Goal: Task Accomplishment & Management: Manage account settings

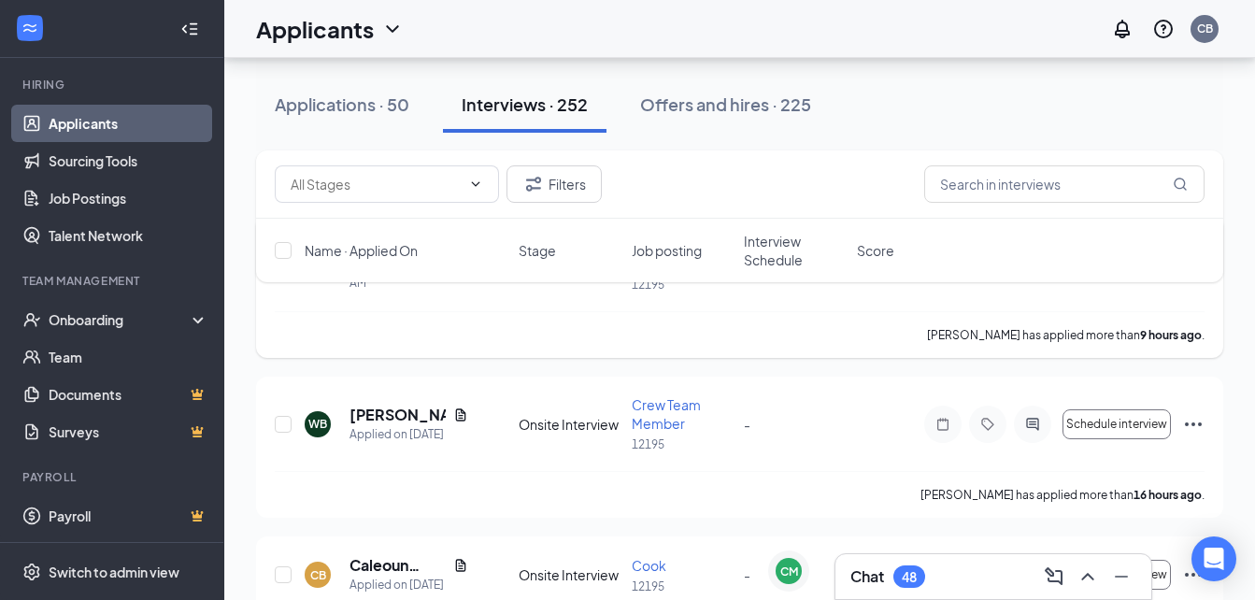
scroll to position [184, 0]
click at [538, 126] on button "Interviews · 252" at bounding box center [525, 105] width 164 height 56
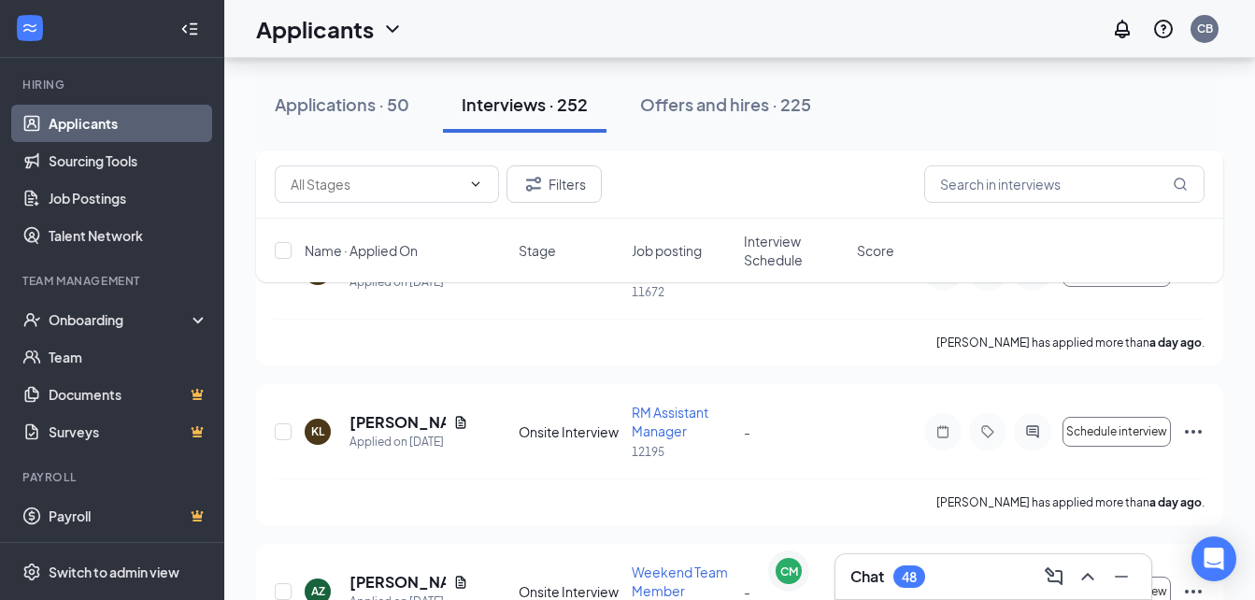
scroll to position [2841, 0]
click at [666, 426] on span "RM Assistant Manager" at bounding box center [670, 423] width 77 height 36
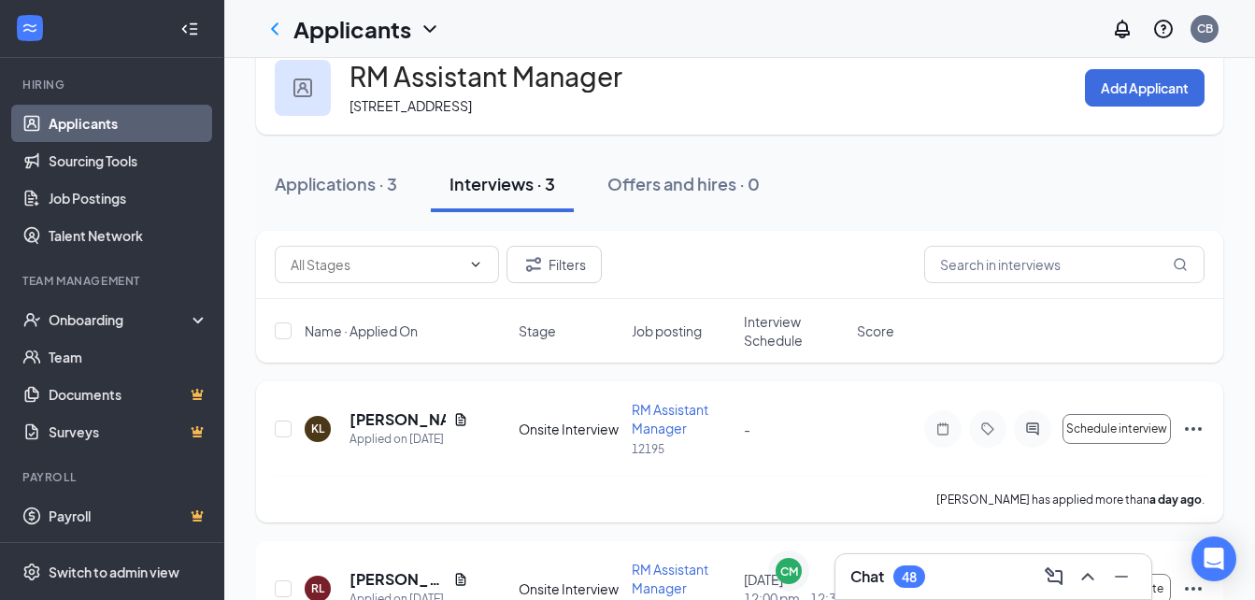
scroll to position [40, 0]
click at [596, 422] on div "Onsite Interview" at bounding box center [570, 428] width 102 height 19
click at [658, 414] on span "RM Assistant Manager" at bounding box center [670, 418] width 77 height 36
click at [670, 410] on span "RM Assistant Manager" at bounding box center [670, 418] width 77 height 36
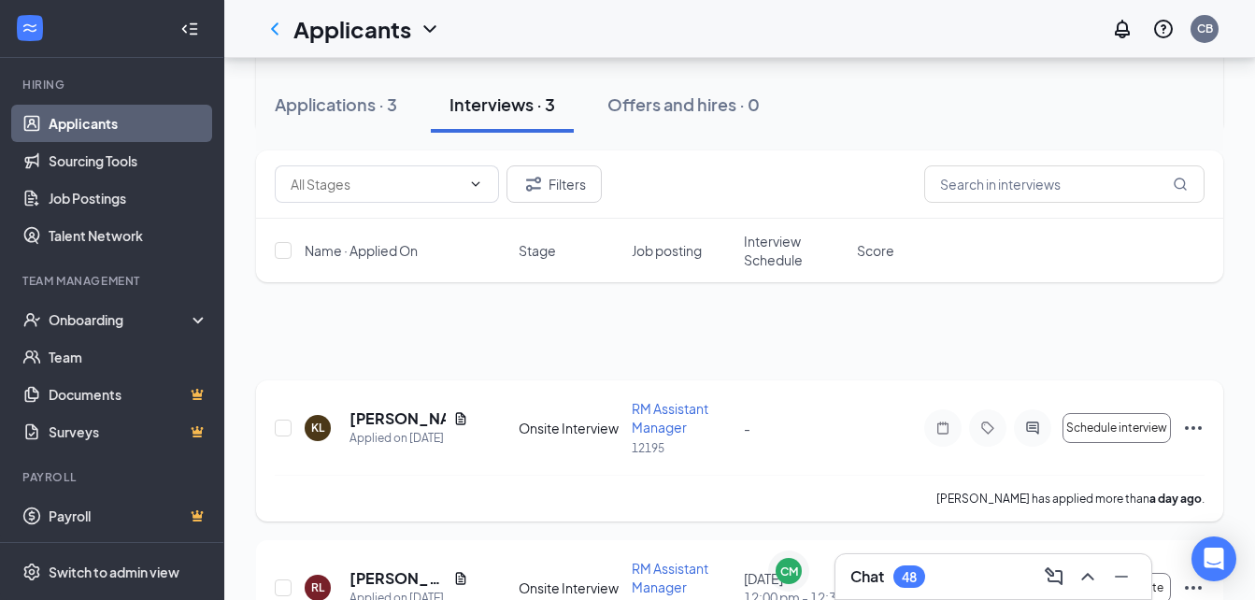
scroll to position [304, 0]
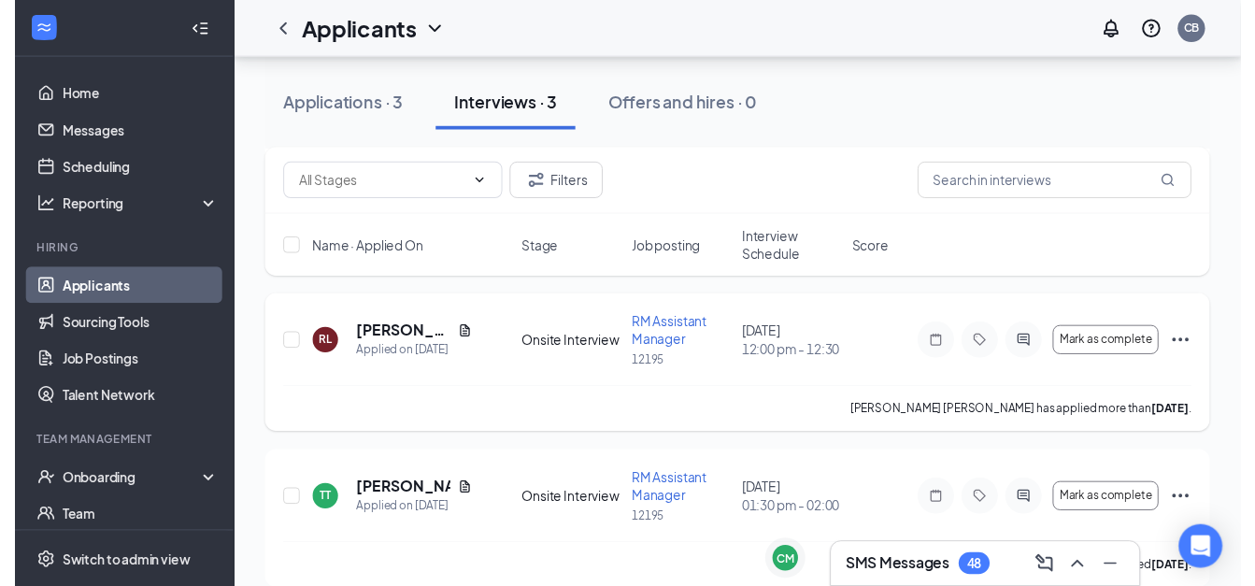
scroll to position [304, 0]
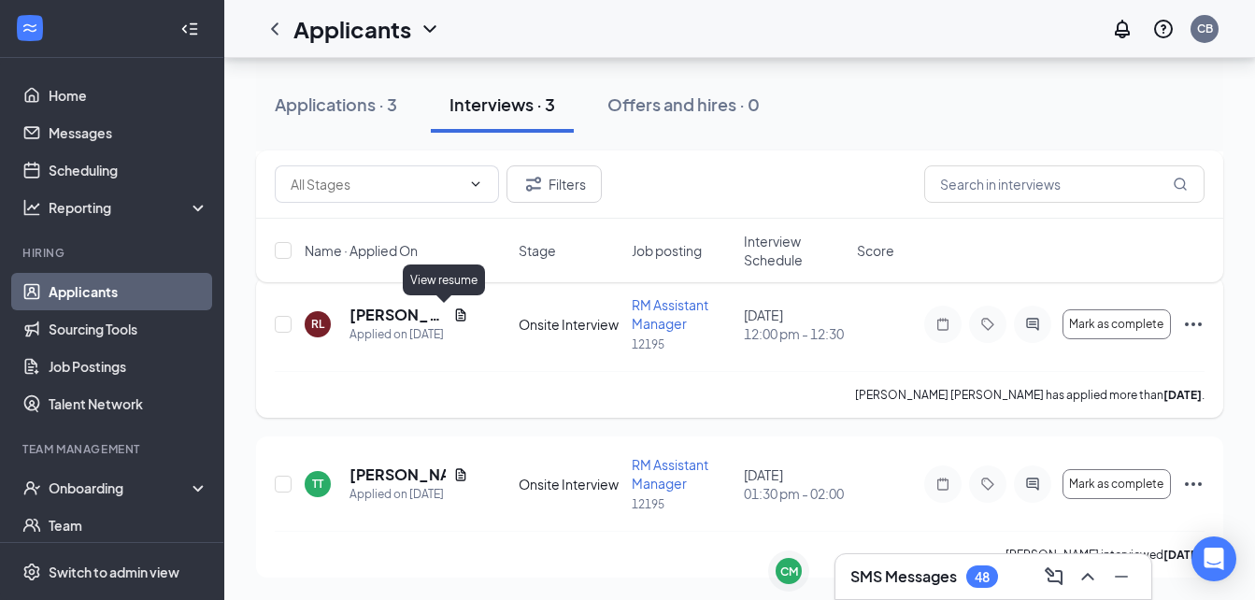
click at [453, 315] on icon "Document" at bounding box center [460, 314] width 15 height 15
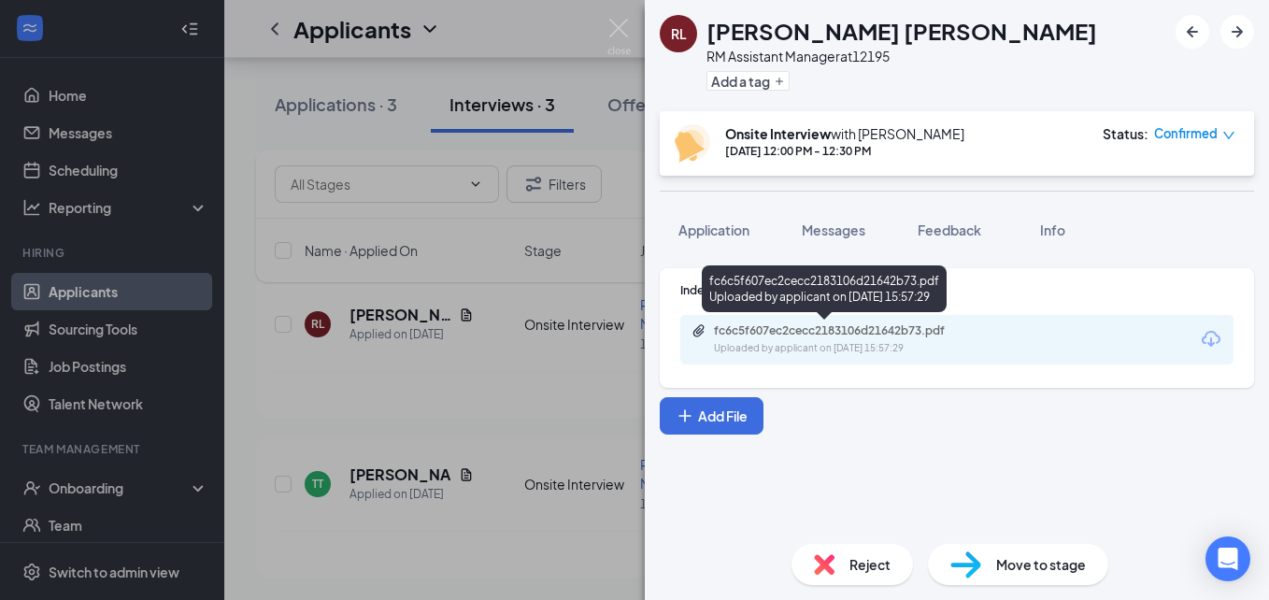
click at [791, 338] on div "fc6c5f607ec2cecc2183106d21642b73.pdf Uploaded by applicant on [DATE] 15:57:29" at bounding box center [843, 339] width 303 height 33
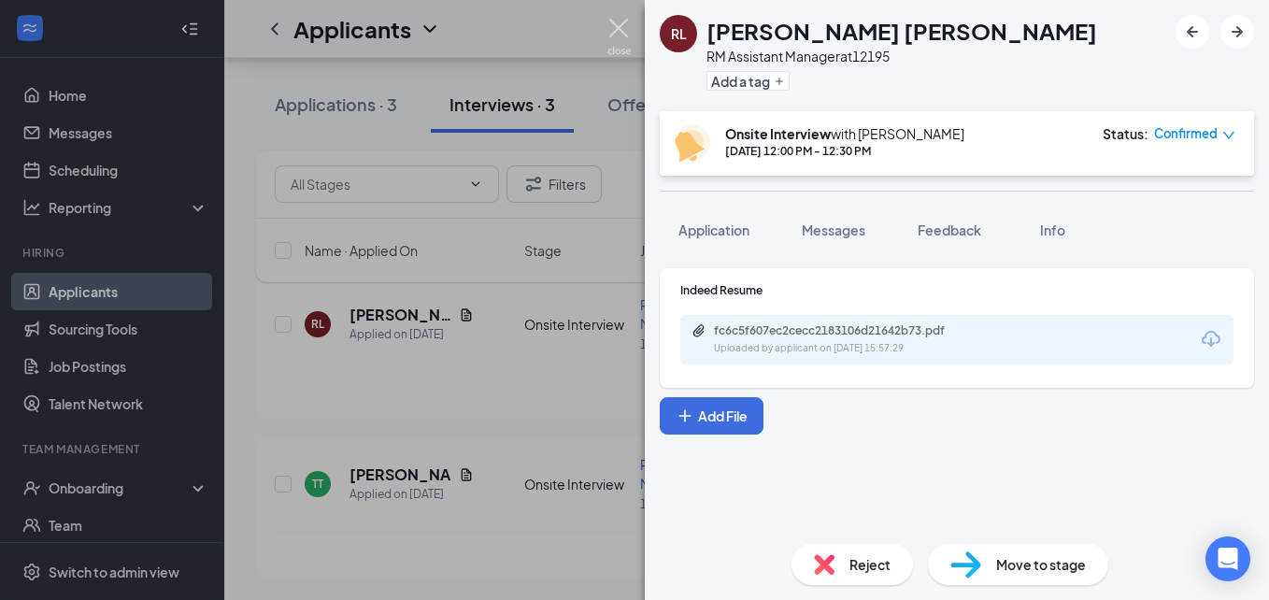
click at [616, 39] on img at bounding box center [618, 37] width 23 height 36
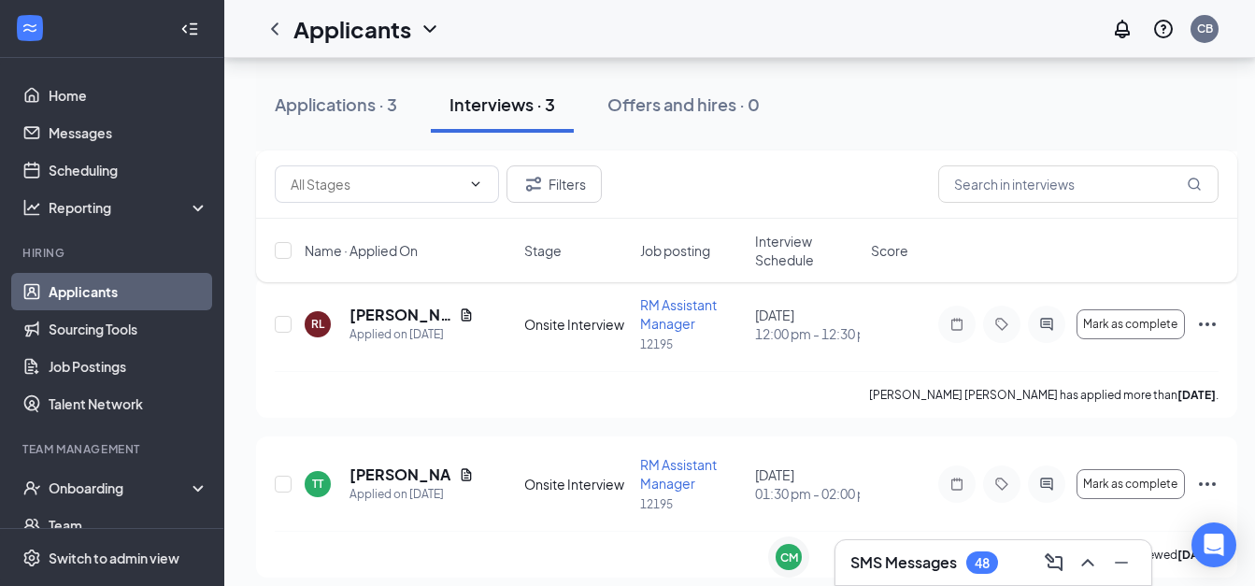
click at [954, 562] on h3 "SMS Messages" at bounding box center [903, 562] width 107 height 21
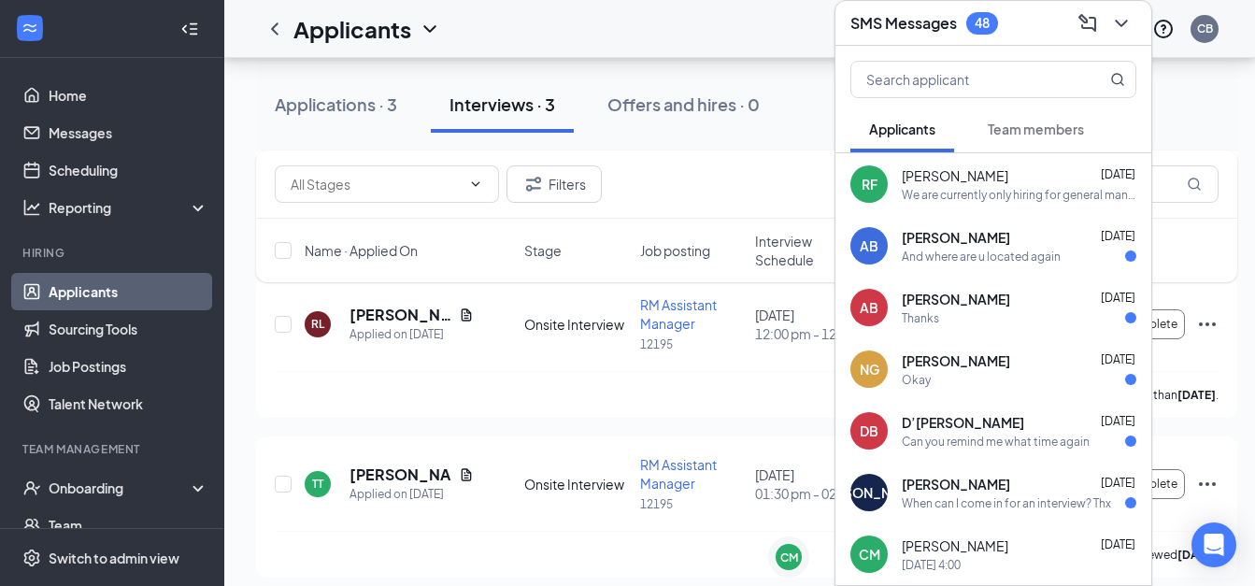
click at [993, 249] on div "And where are u located again" at bounding box center [981, 257] width 159 height 16
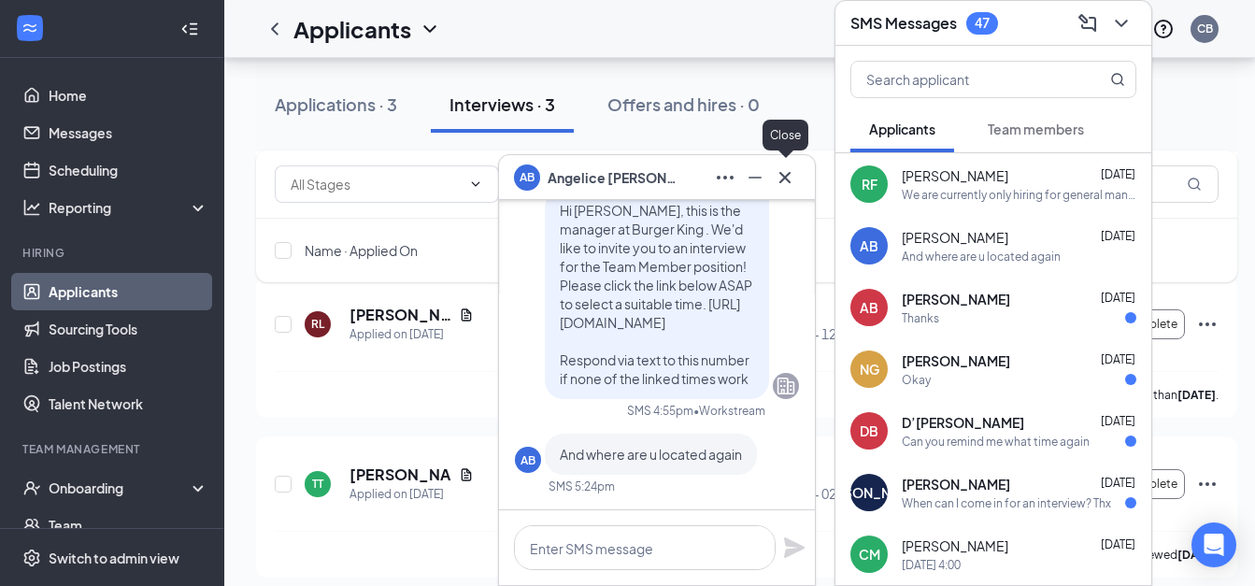
click at [781, 177] on icon "Cross" at bounding box center [785, 177] width 22 height 22
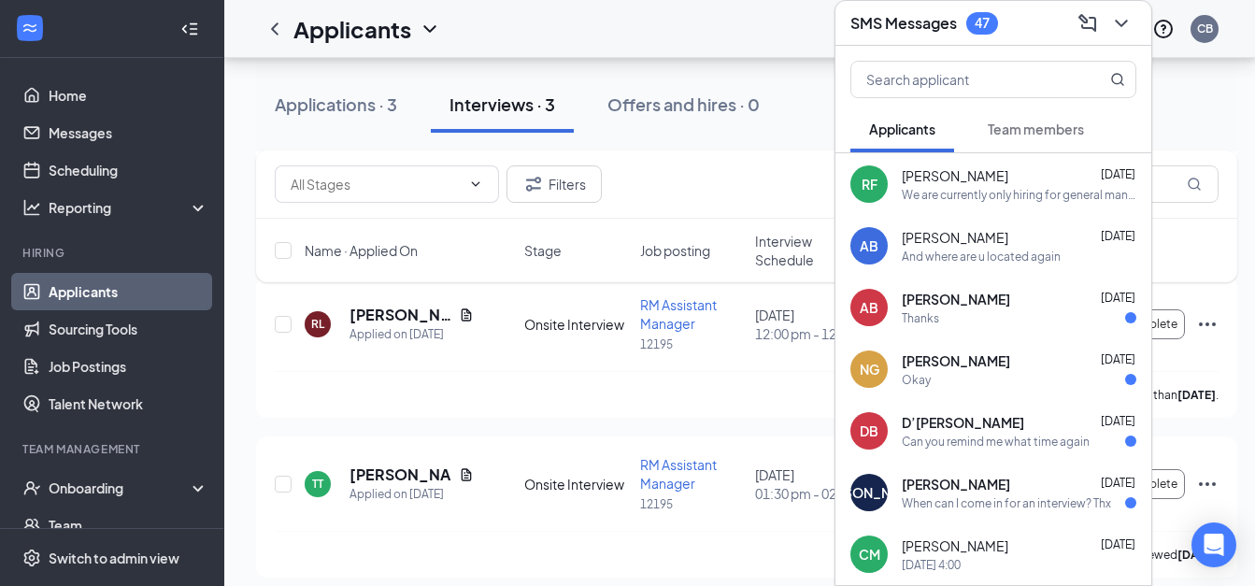
click at [1115, 12] on icon "ChevronDown" at bounding box center [1121, 23] width 22 height 22
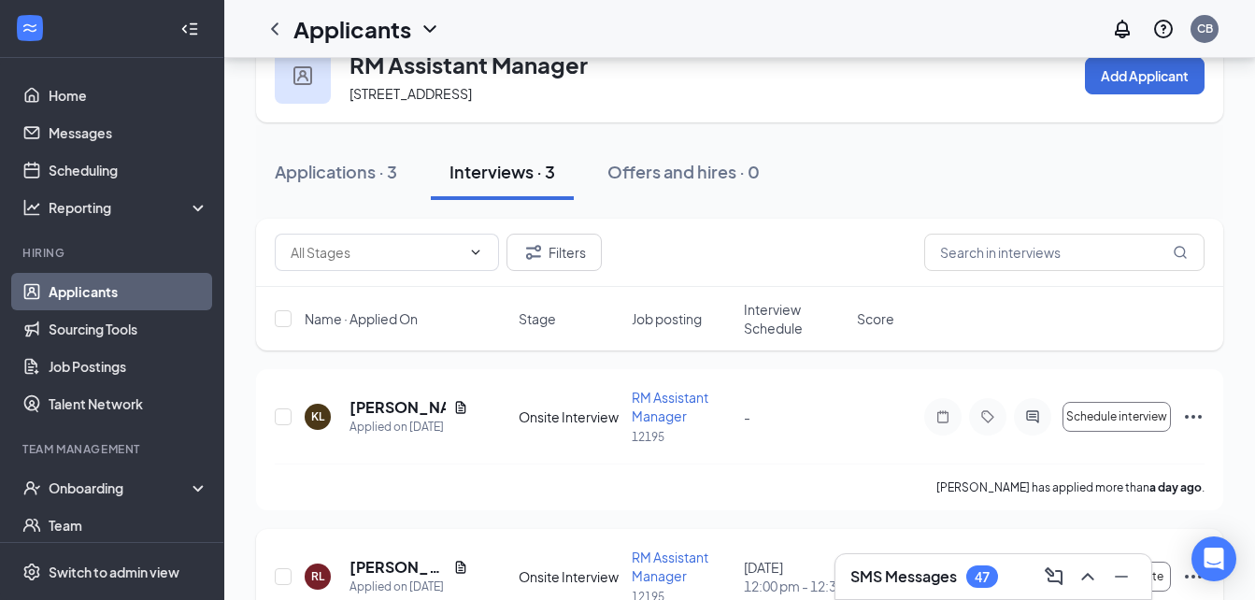
scroll to position [50, 0]
click at [753, 418] on div "-" at bounding box center [795, 417] width 102 height 21
click at [458, 410] on icon "Document" at bounding box center [460, 408] width 15 height 15
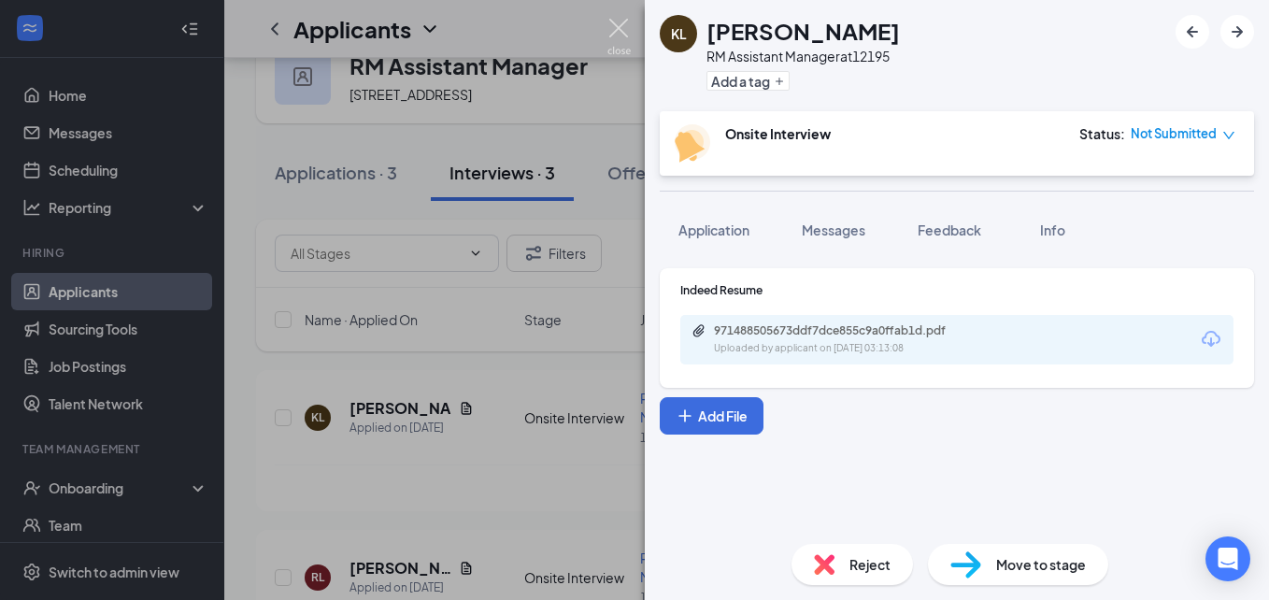
click at [613, 40] on img at bounding box center [618, 37] width 23 height 36
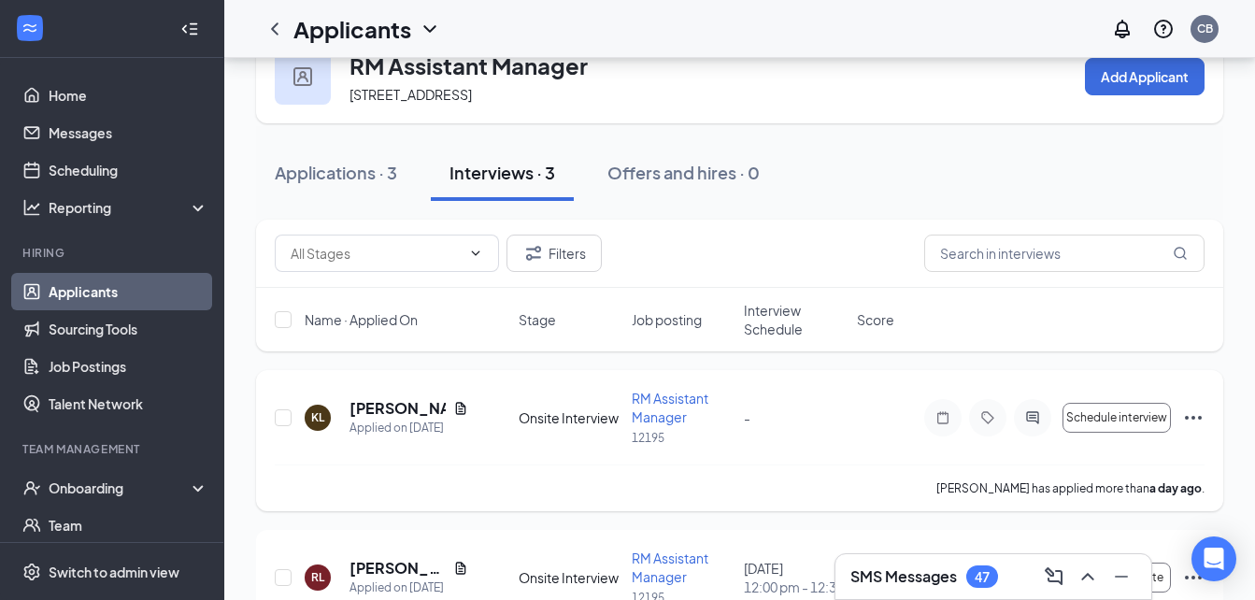
scroll to position [304, 0]
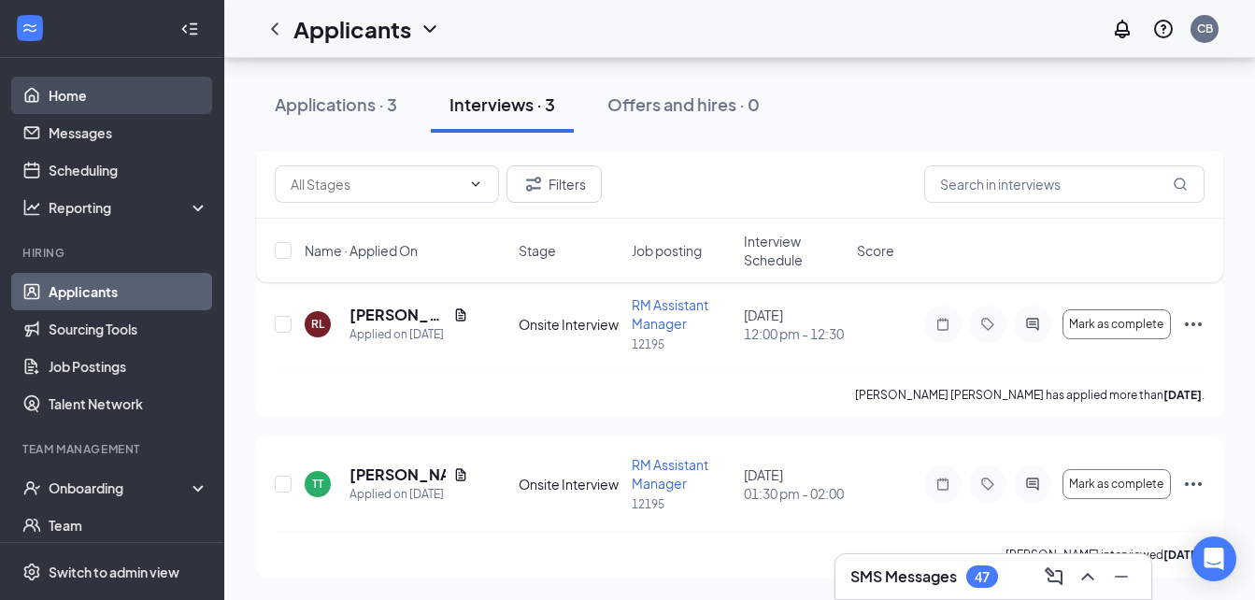
click at [102, 93] on link "Home" at bounding box center [129, 95] width 160 height 37
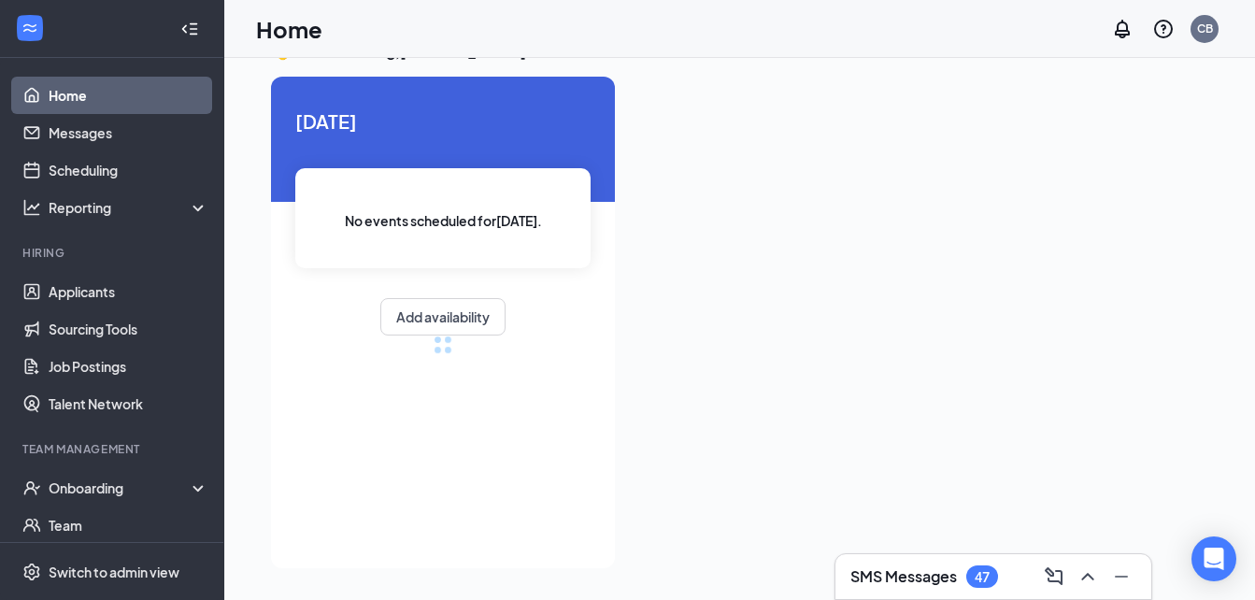
scroll to position [39, 0]
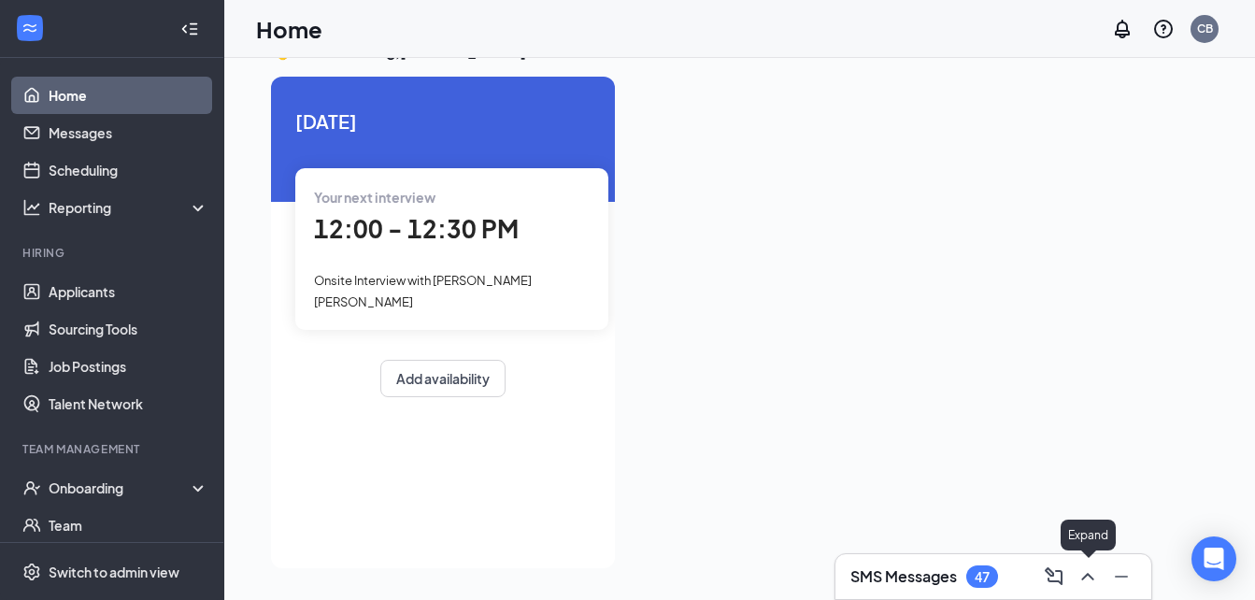
click at [1084, 572] on icon "ChevronUp" at bounding box center [1088, 576] width 22 height 22
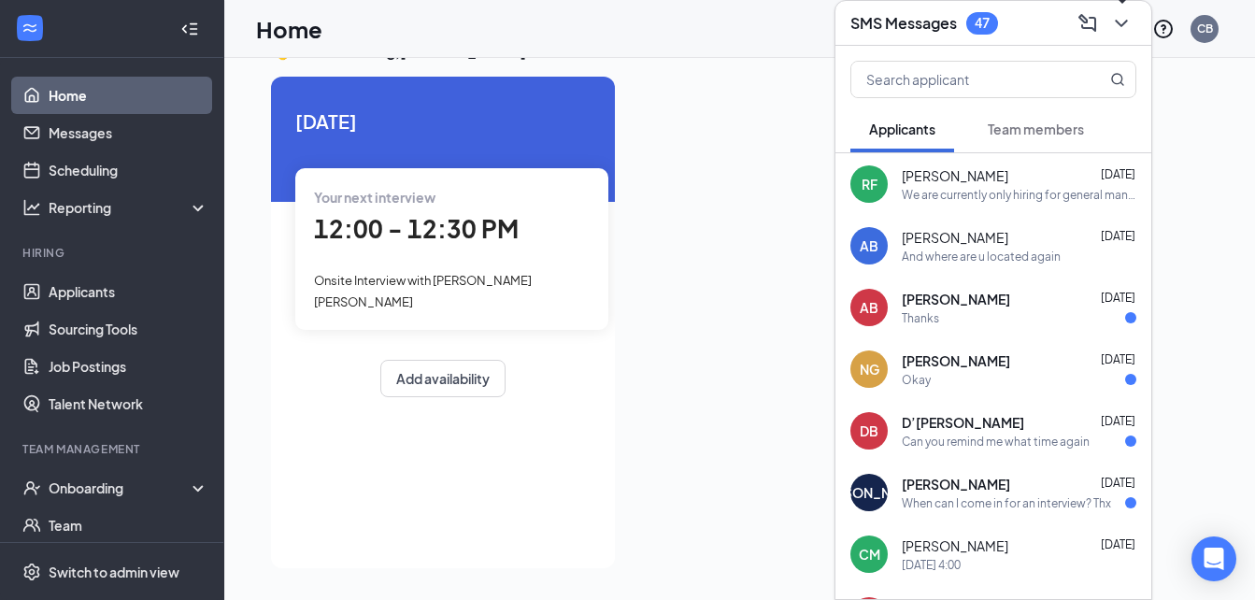
click at [1113, 19] on icon "ChevronDown" at bounding box center [1121, 23] width 22 height 22
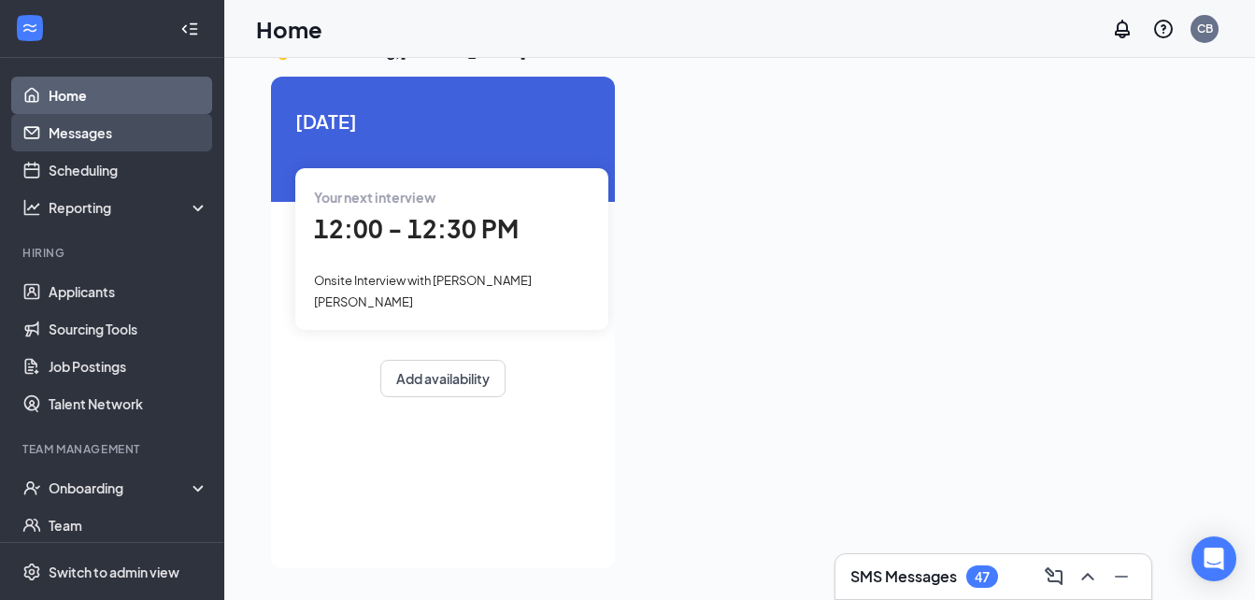
click at [142, 132] on link "Messages" at bounding box center [129, 132] width 160 height 37
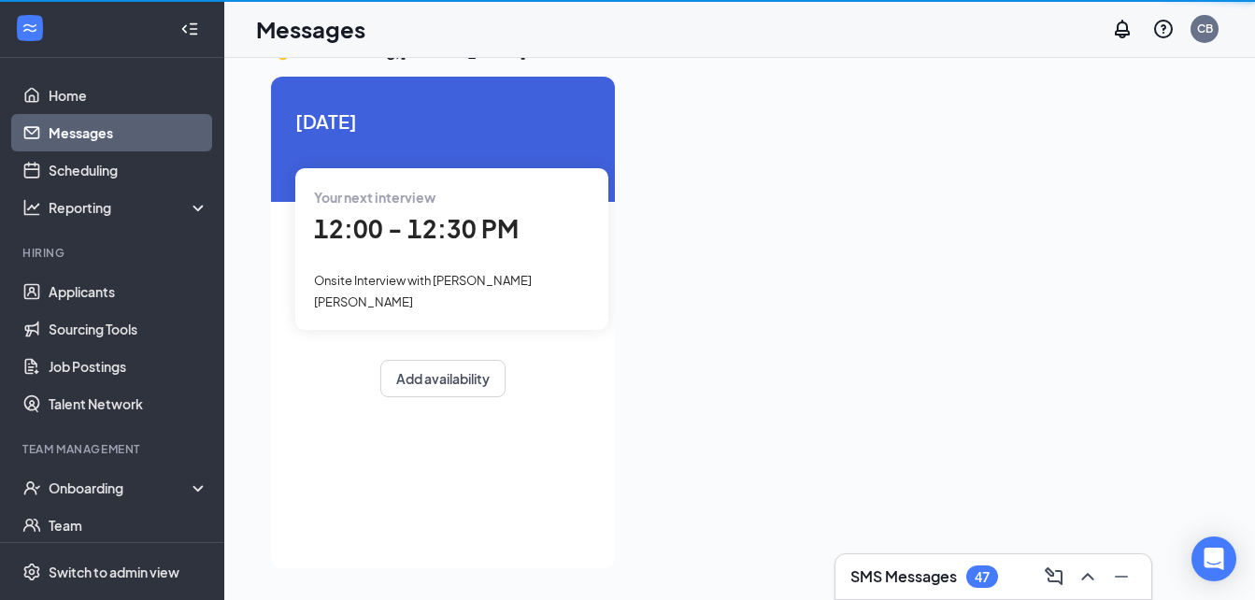
click at [142, 132] on link "Messages" at bounding box center [129, 132] width 160 height 37
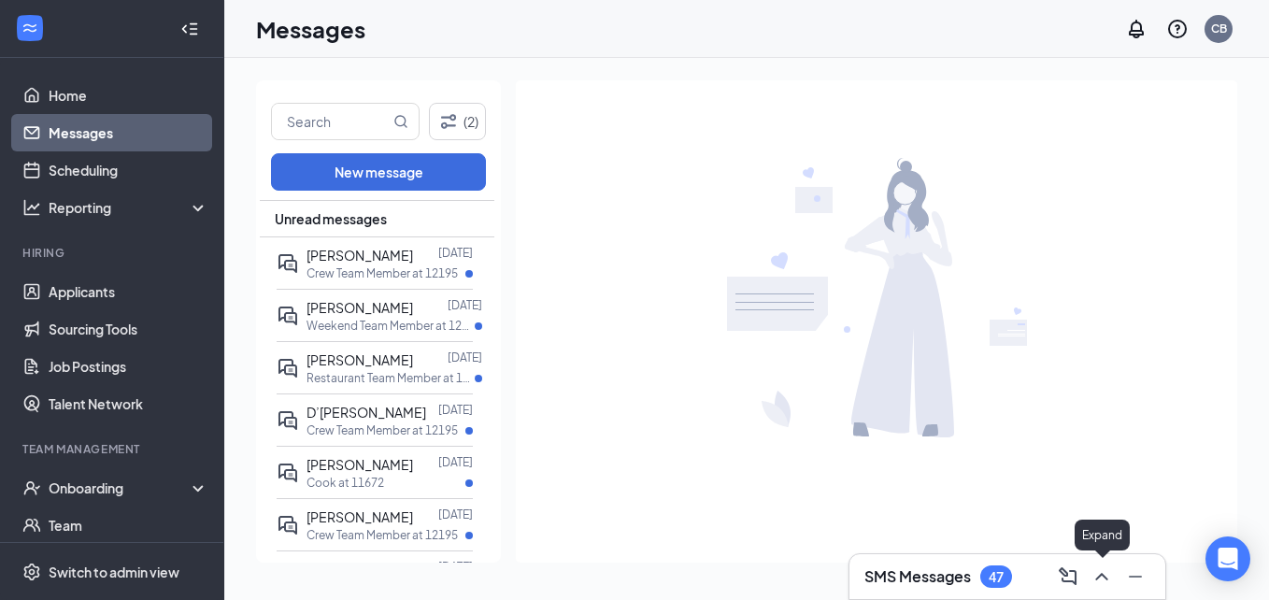
click at [1101, 579] on icon "ChevronUp" at bounding box center [1102, 576] width 22 height 22
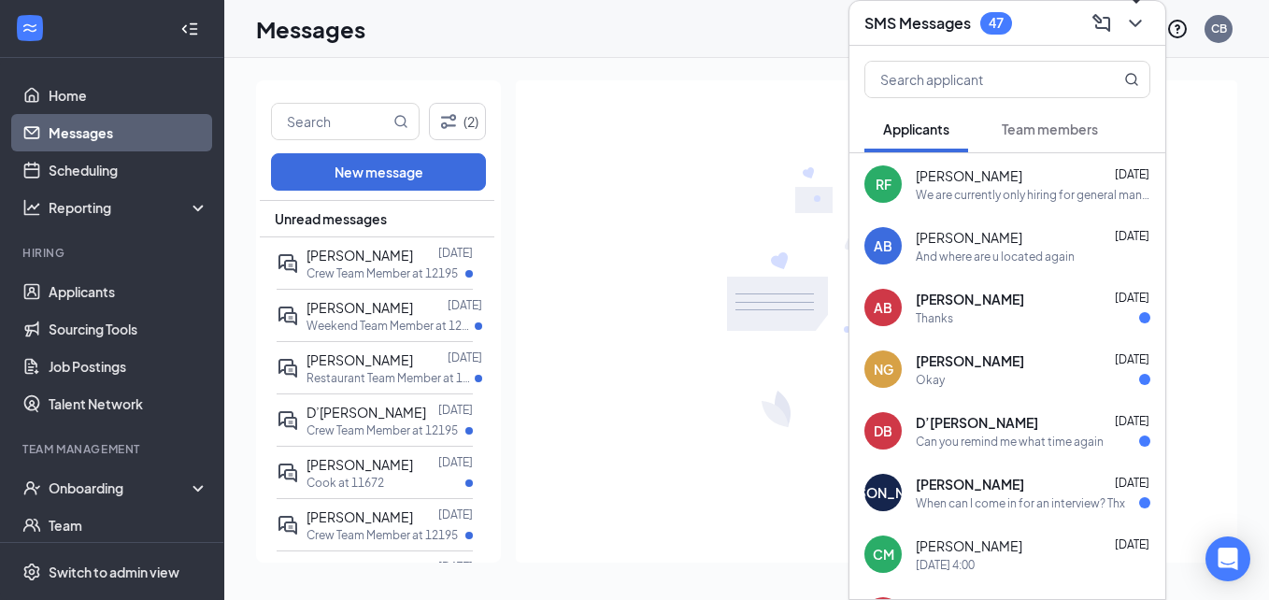
click at [1127, 16] on icon "ChevronDown" at bounding box center [1135, 23] width 22 height 22
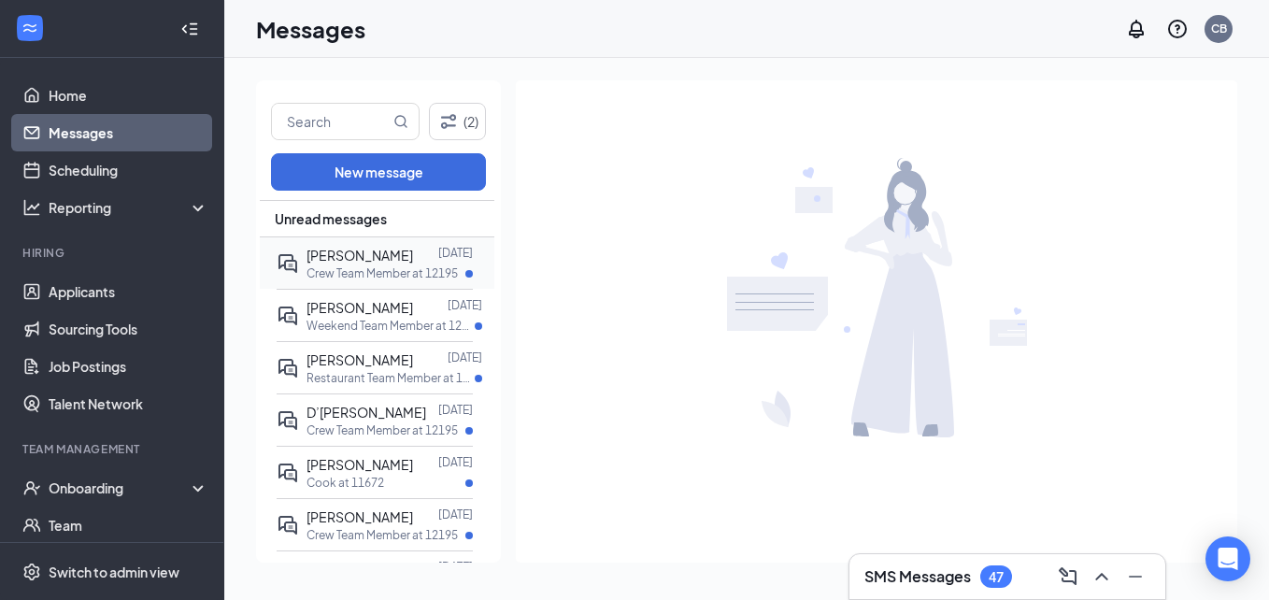
click at [430, 270] on p "Crew Team Member at 12195" at bounding box center [382, 273] width 151 height 16
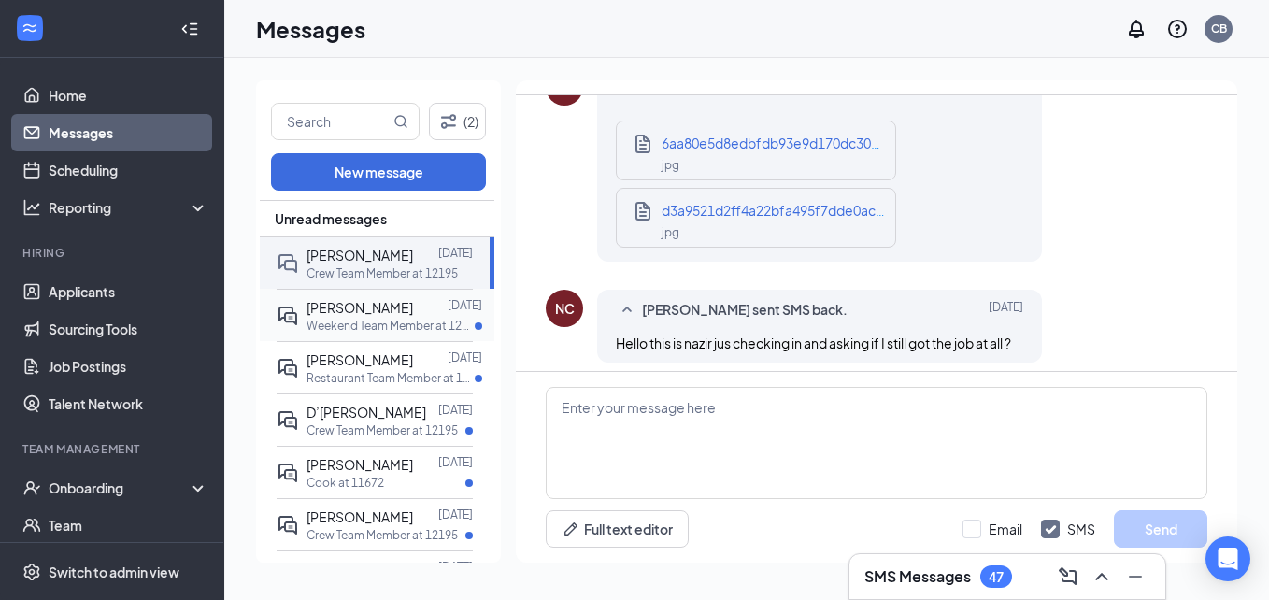
scroll to position [1577, 0]
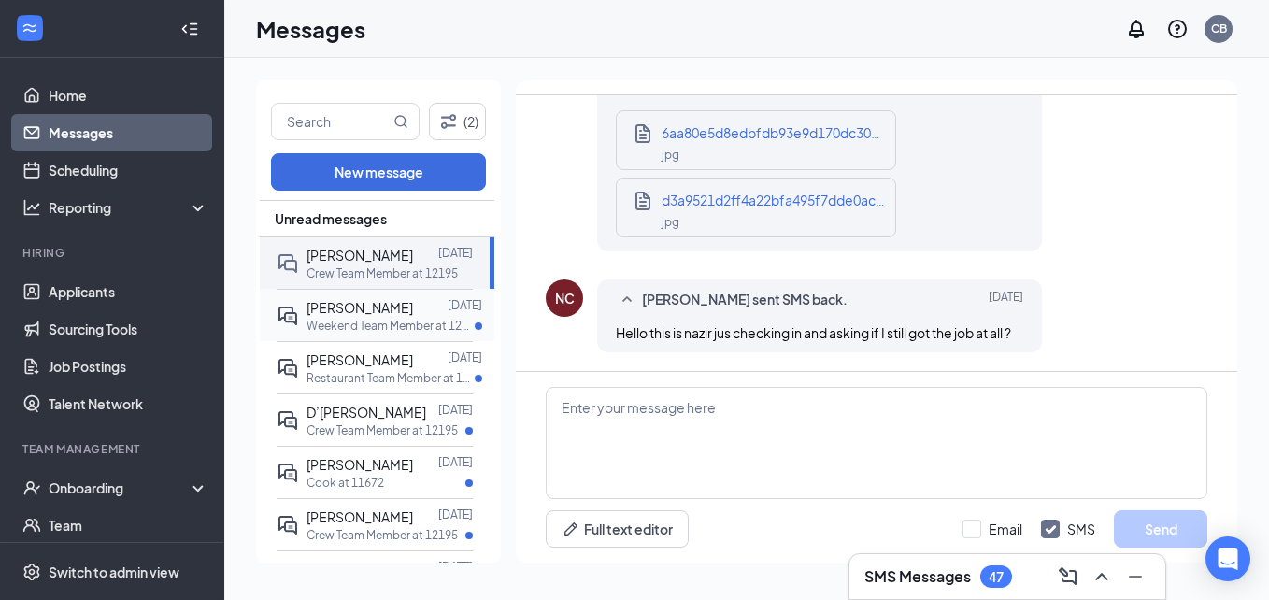
click at [413, 314] on div at bounding box center [430, 307] width 35 height 21
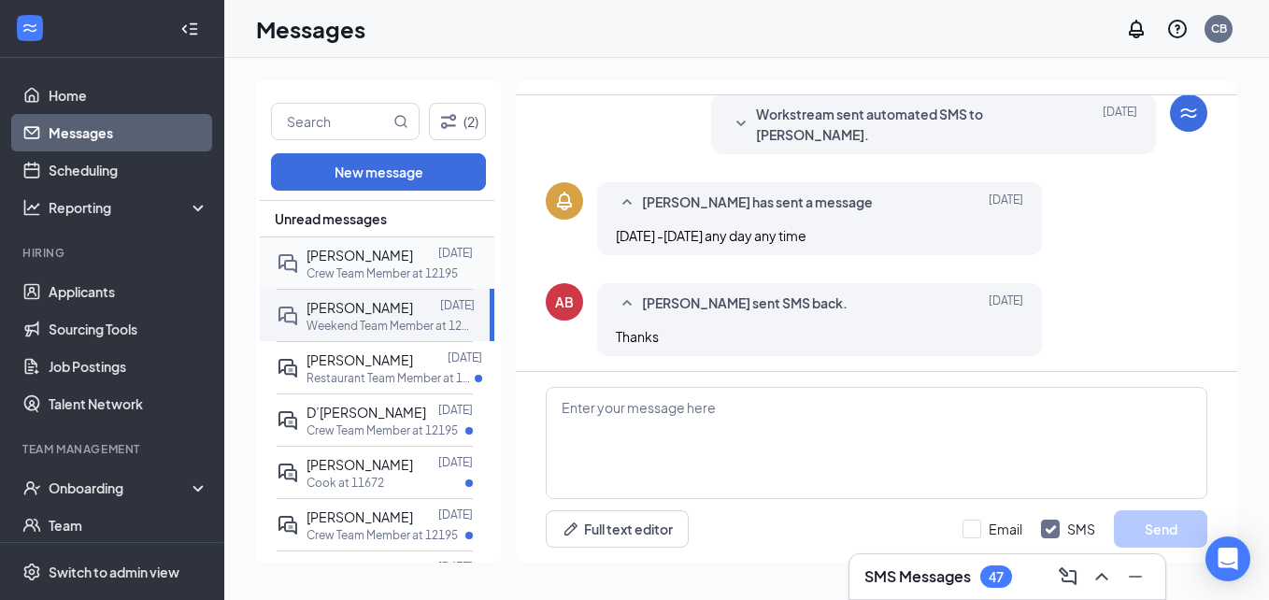
scroll to position [474, 0]
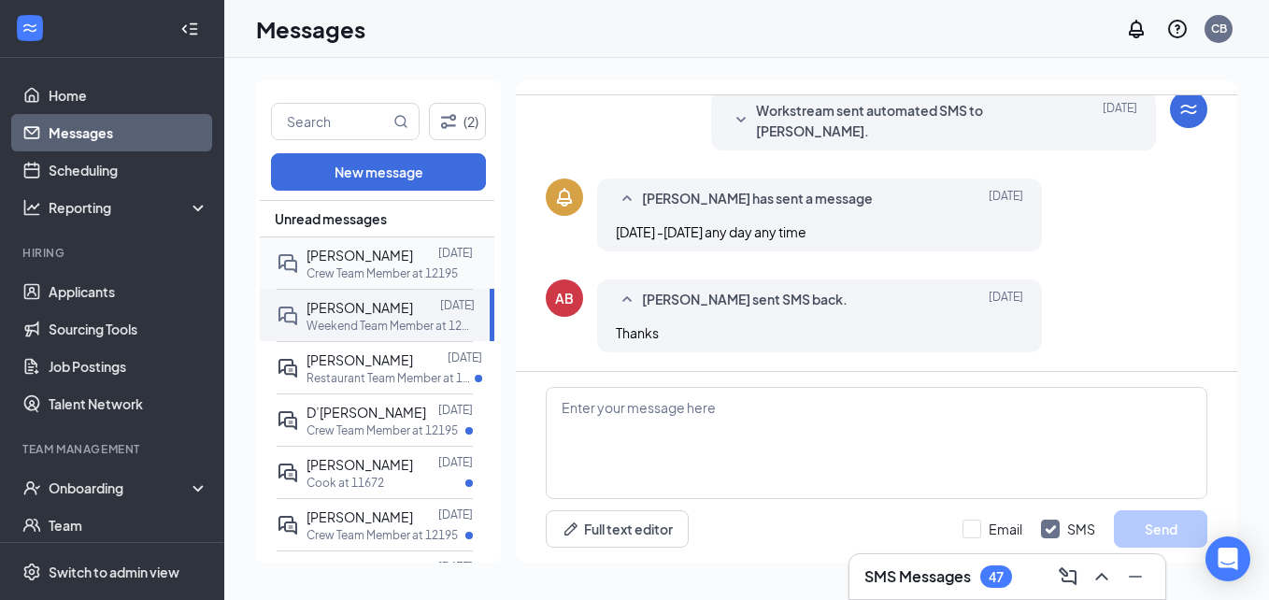
click at [420, 279] on p "Crew Team Member at 12195" at bounding box center [382, 273] width 151 height 16
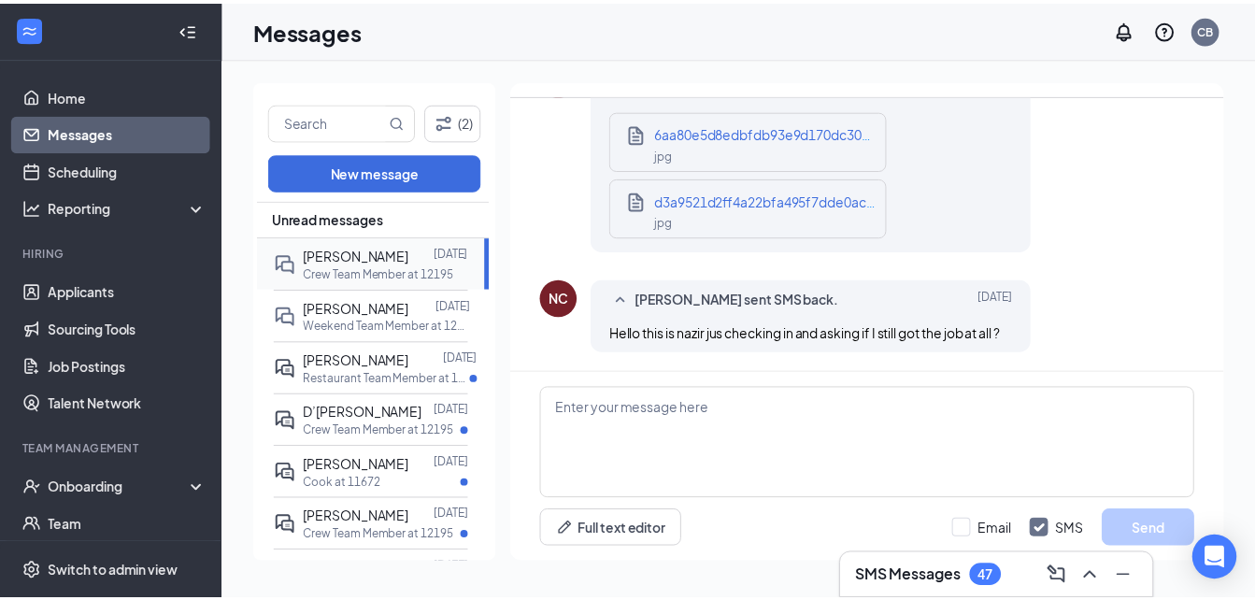
scroll to position [1577, 0]
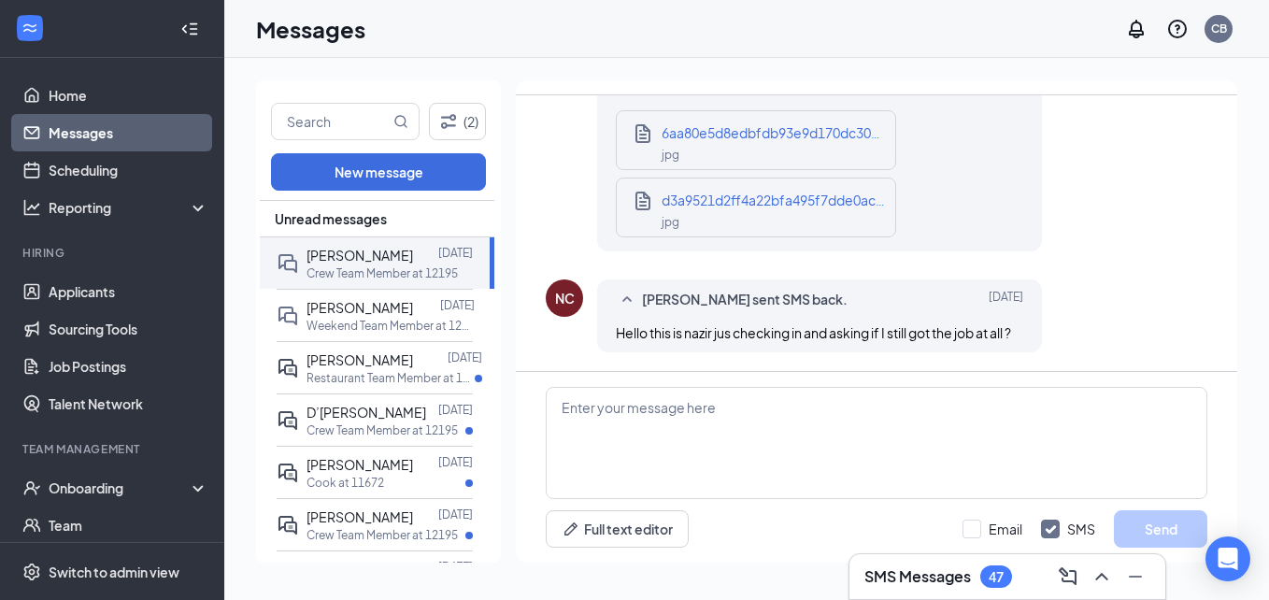
click at [145, 136] on link "Messages" at bounding box center [129, 132] width 160 height 37
click at [156, 101] on link "Home" at bounding box center [129, 95] width 160 height 37
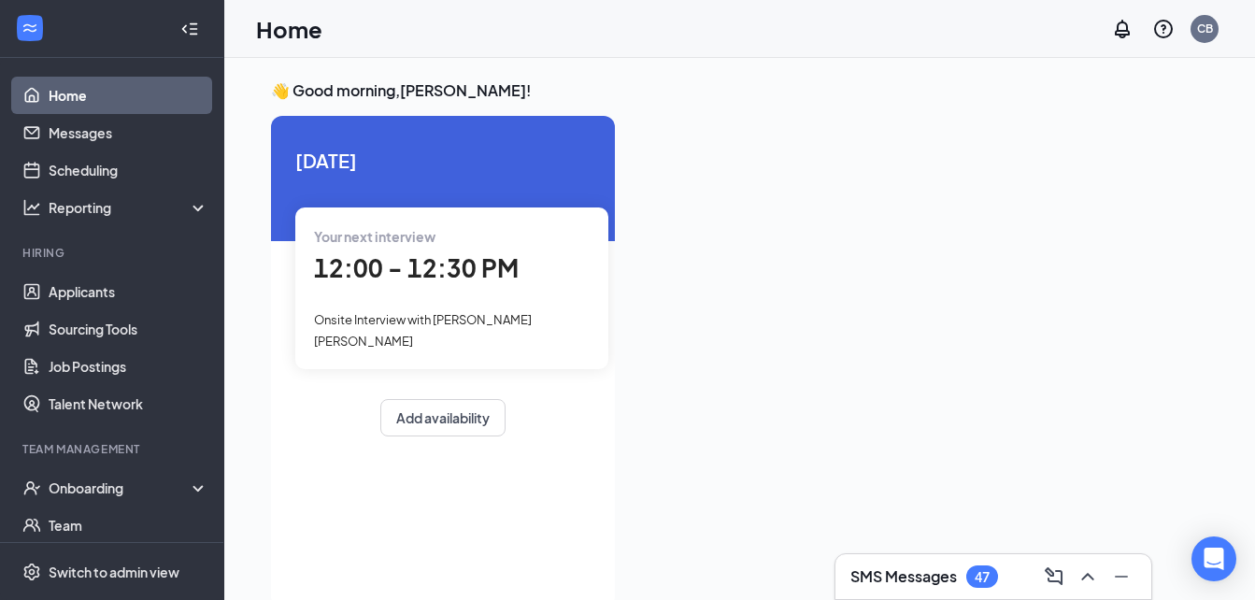
scroll to position [39, 0]
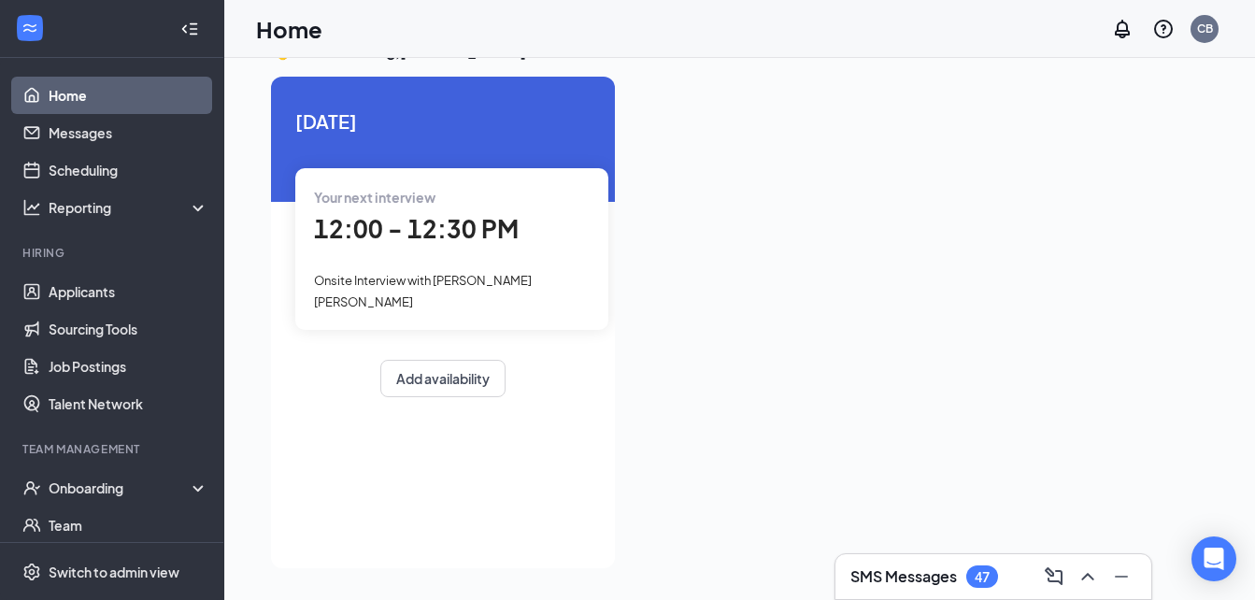
click at [123, 87] on link "Home" at bounding box center [129, 95] width 160 height 37
click at [118, 138] on link "Messages" at bounding box center [129, 132] width 160 height 37
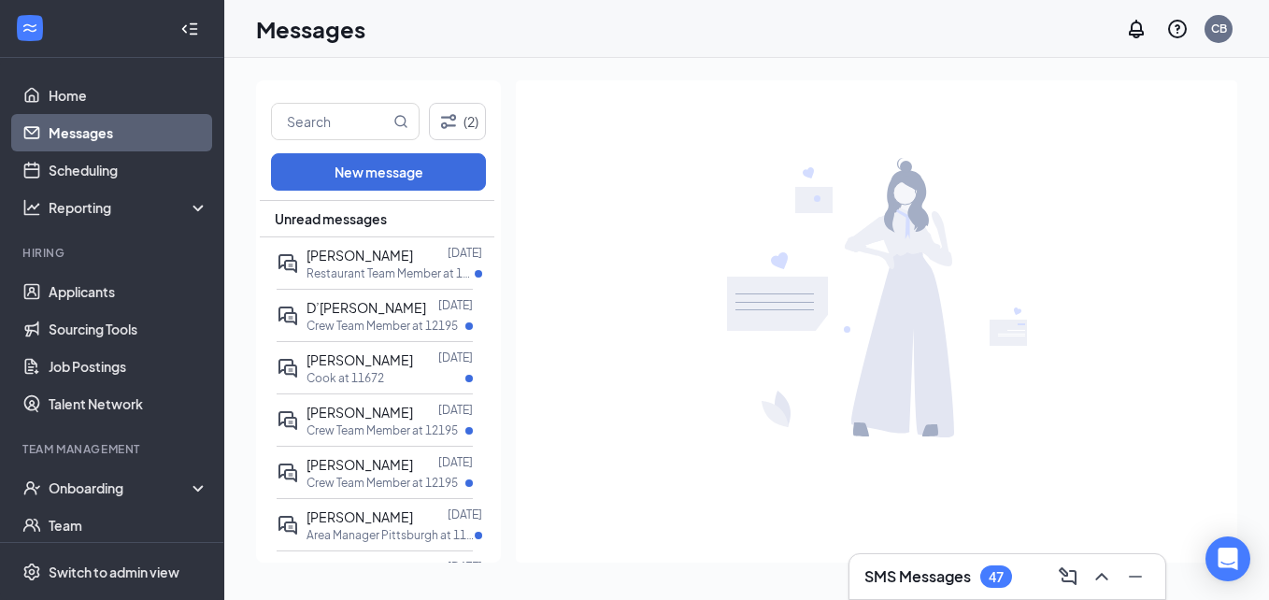
click at [1036, 573] on div "SMS Messages 47" at bounding box center [1008, 577] width 286 height 30
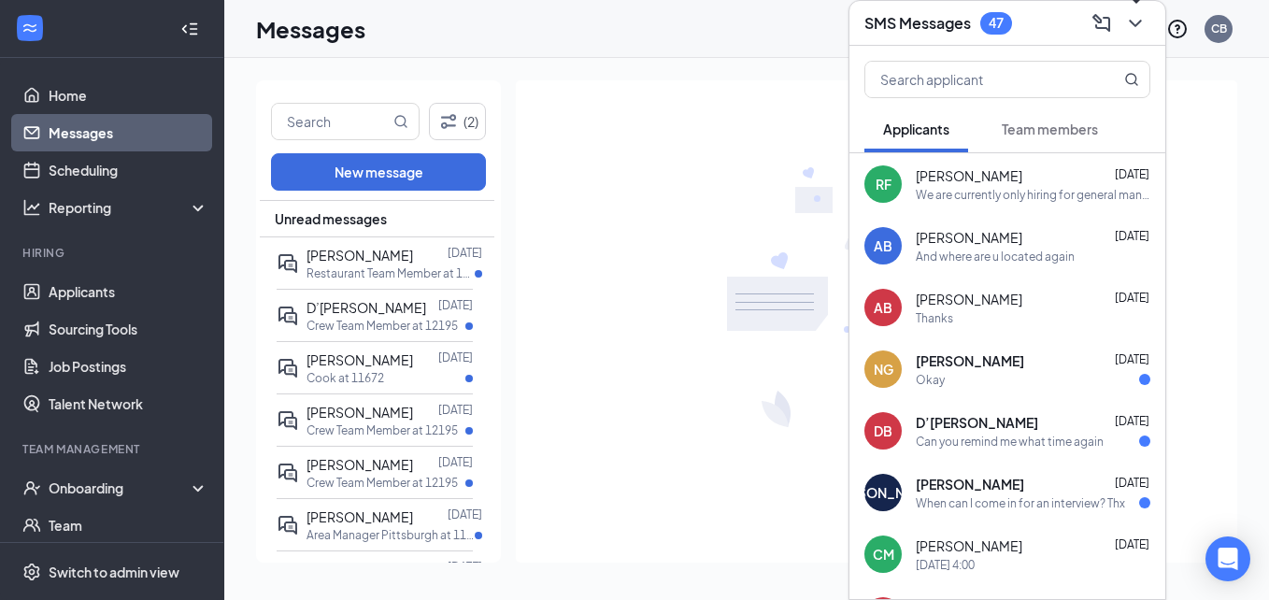
click at [1134, 21] on icon "ChevronDown" at bounding box center [1135, 23] width 22 height 22
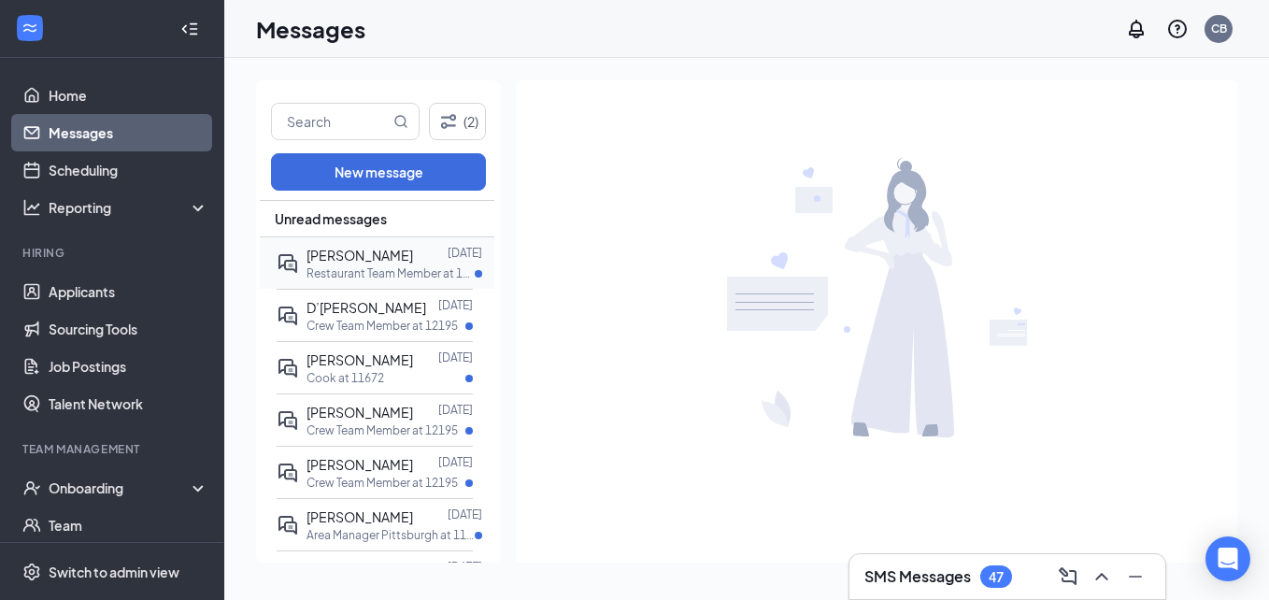
click at [349, 271] on p "Restaurant Team Member at 12195" at bounding box center [391, 273] width 168 height 16
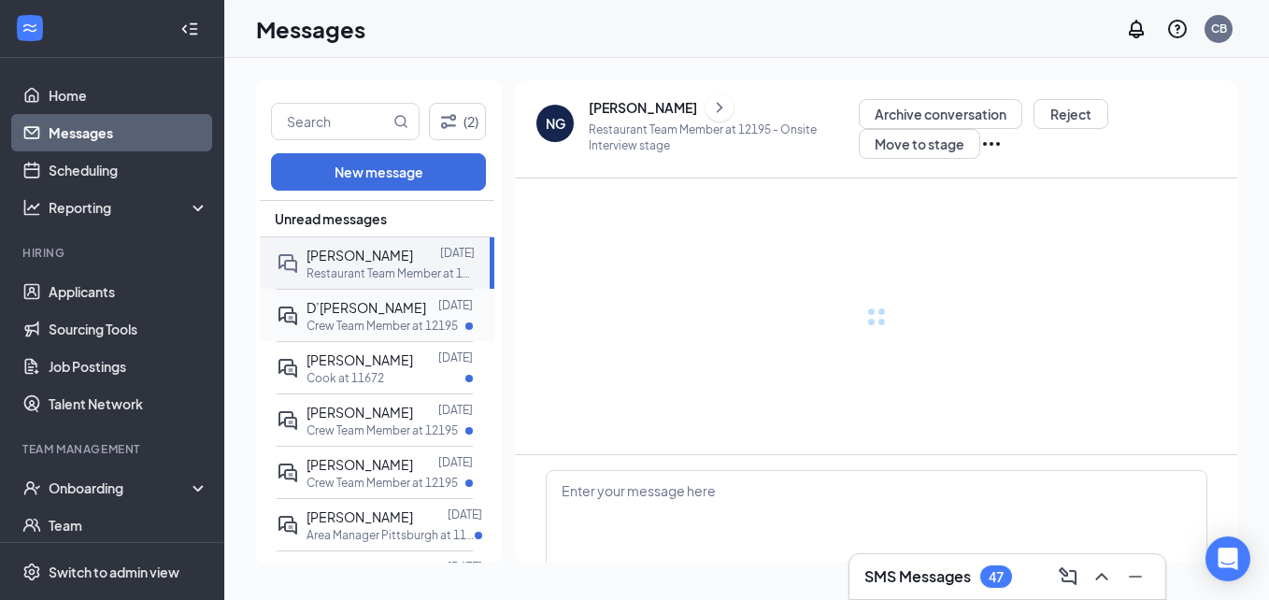
click at [365, 307] on span "D’[PERSON_NAME]" at bounding box center [367, 307] width 120 height 17
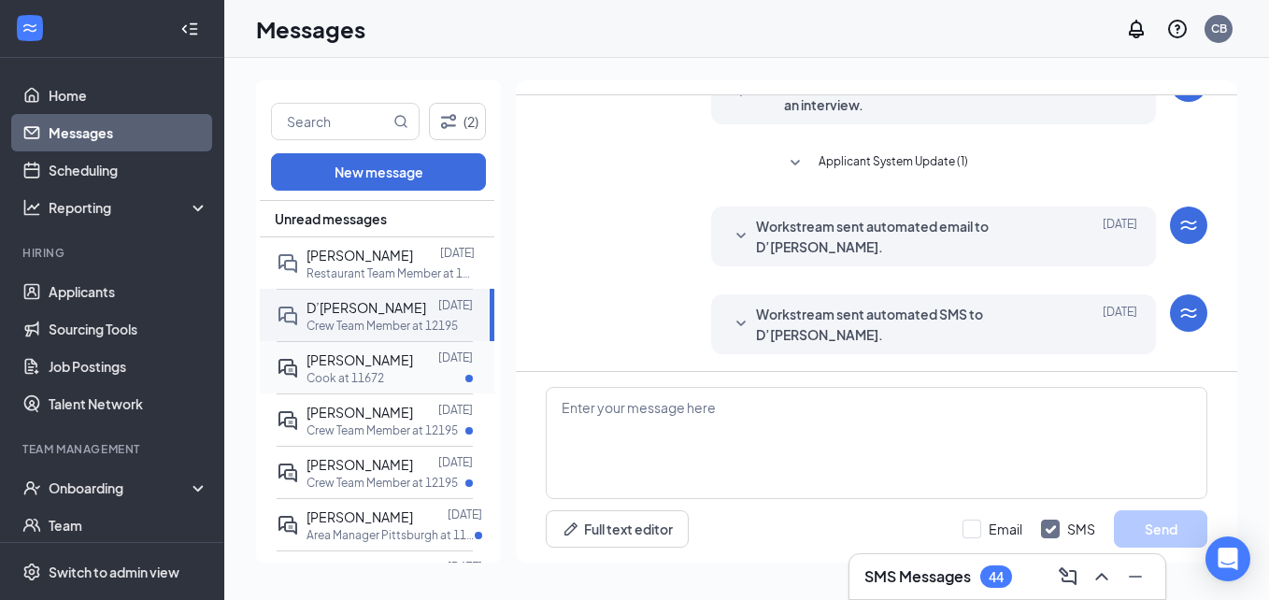
scroll to position [358, 0]
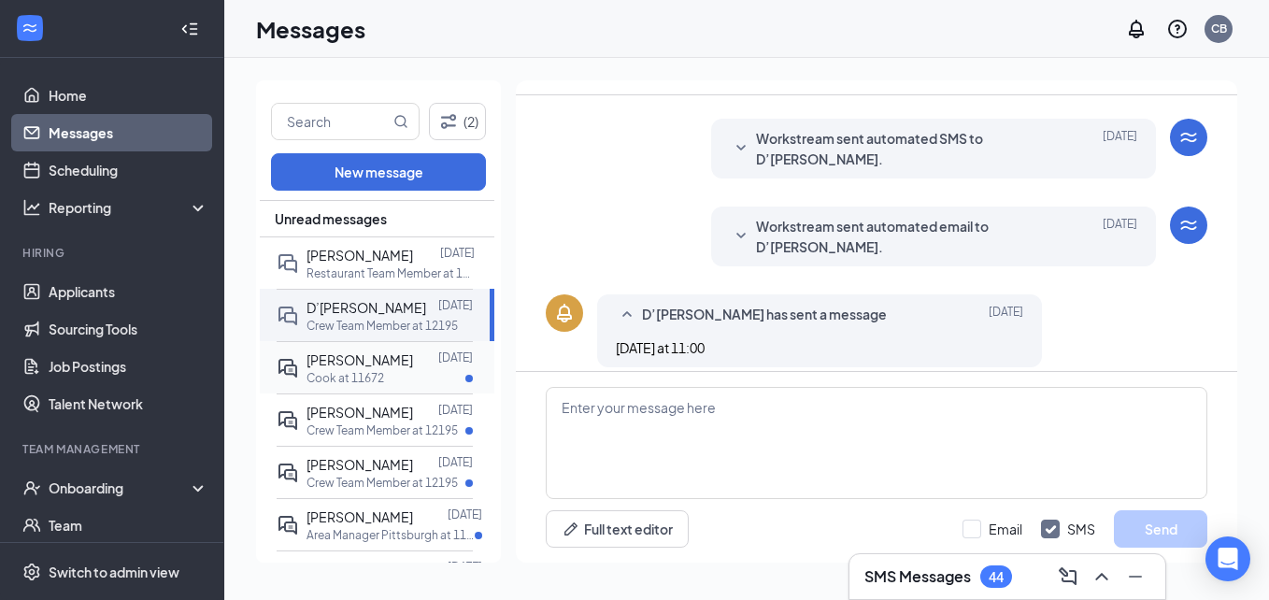
click at [357, 365] on span "[PERSON_NAME]" at bounding box center [360, 359] width 107 height 17
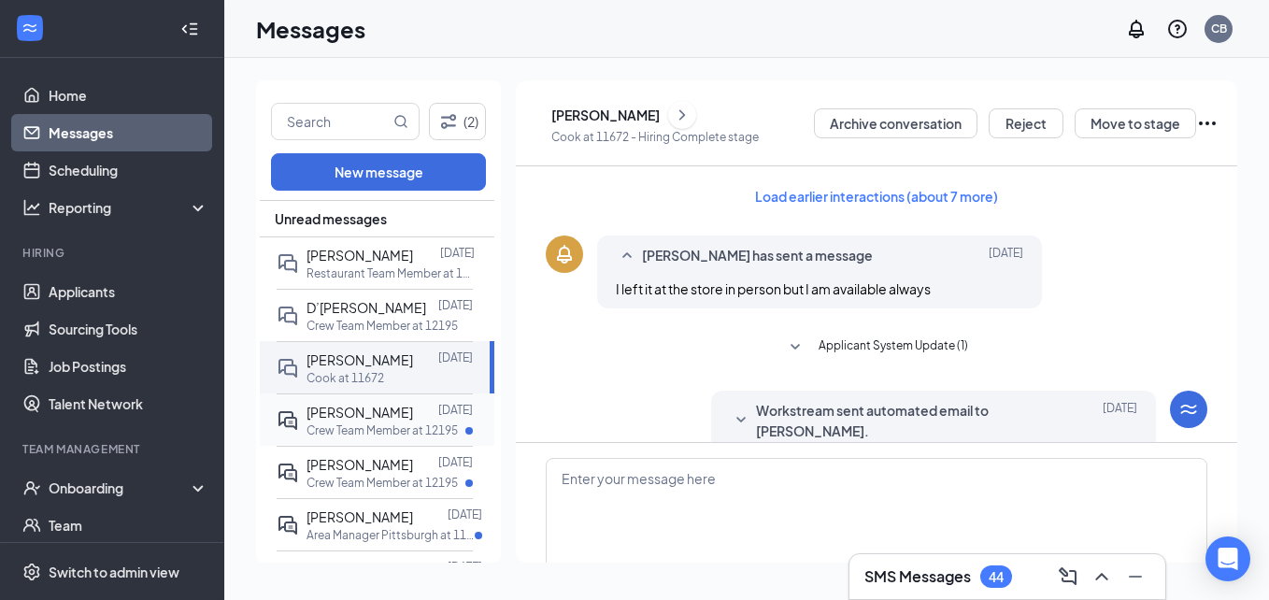
scroll to position [48, 0]
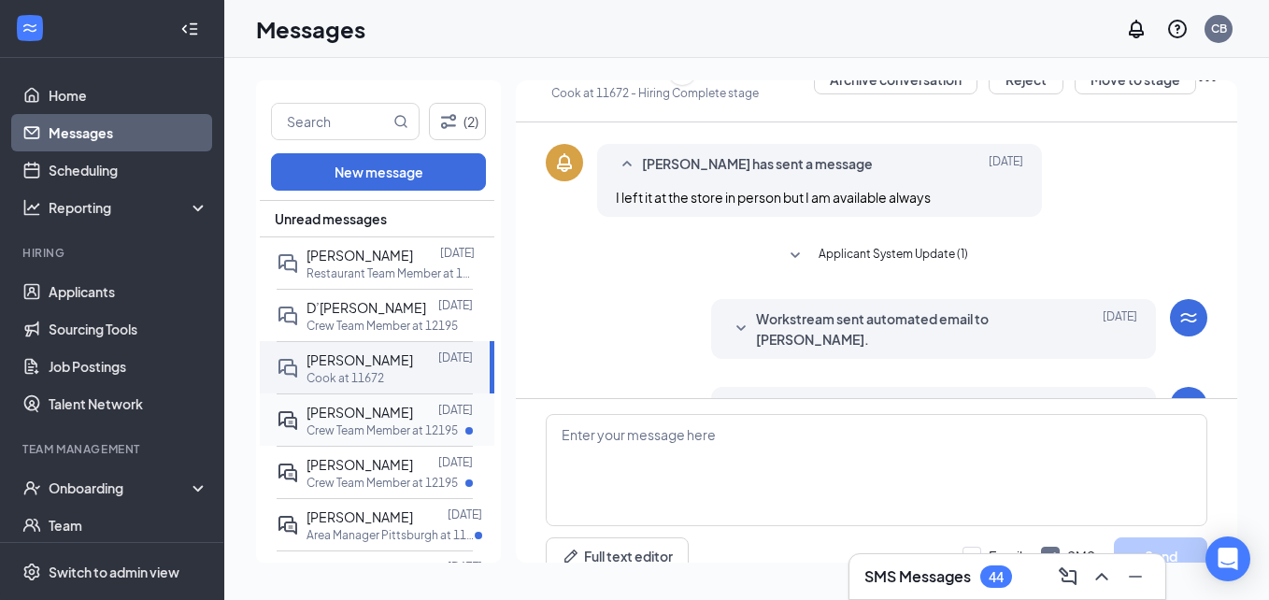
click at [413, 418] on div at bounding box center [425, 412] width 25 height 21
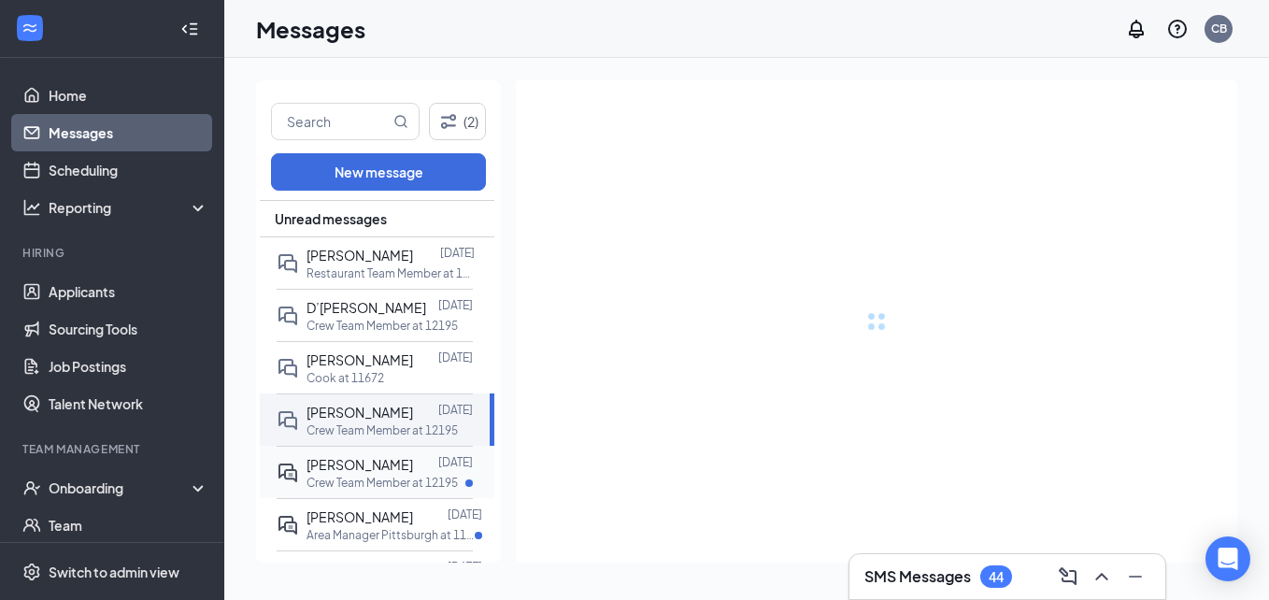
click at [398, 465] on span "[PERSON_NAME]" at bounding box center [360, 464] width 107 height 17
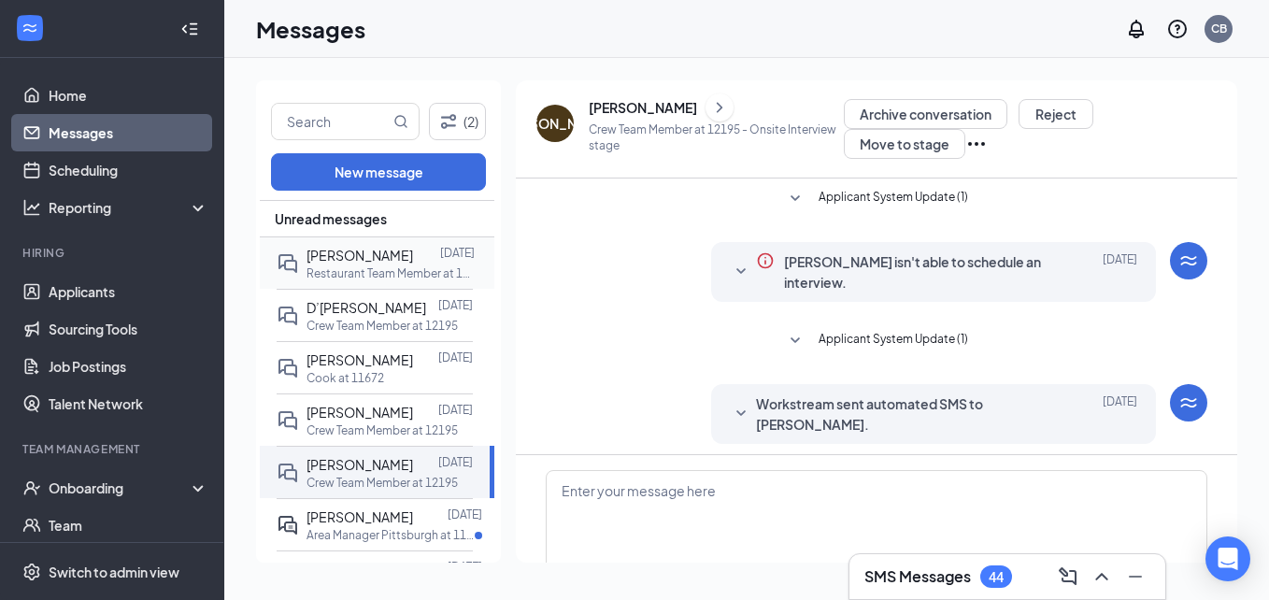
scroll to position [70, 0]
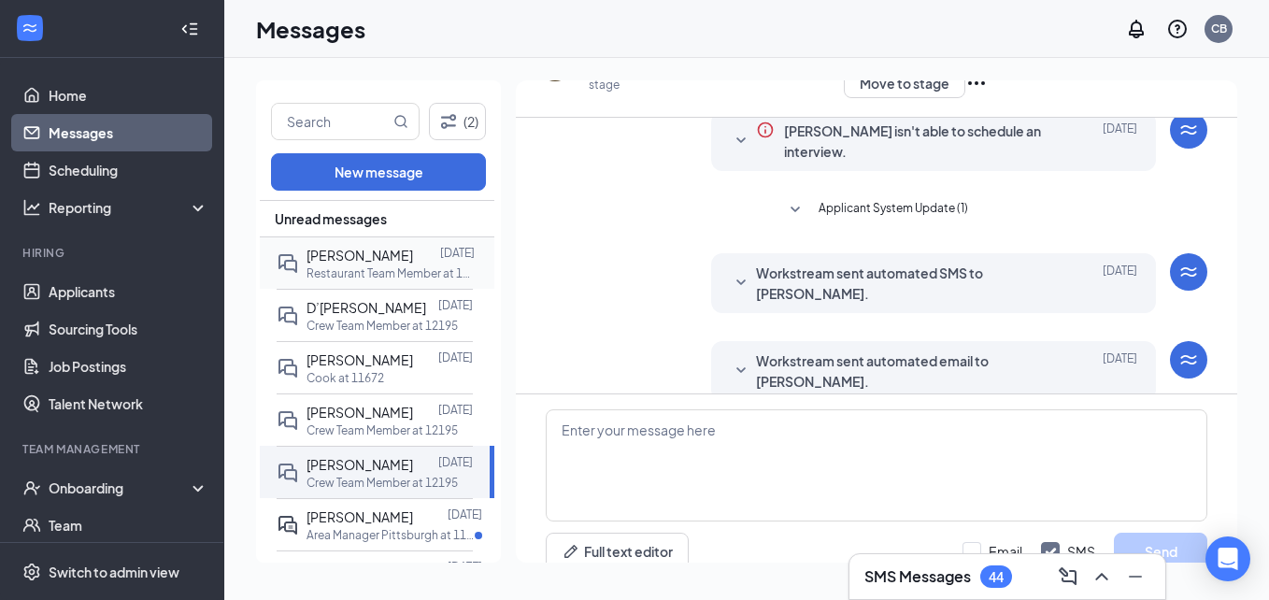
click at [342, 263] on span "[PERSON_NAME]" at bounding box center [360, 255] width 107 height 17
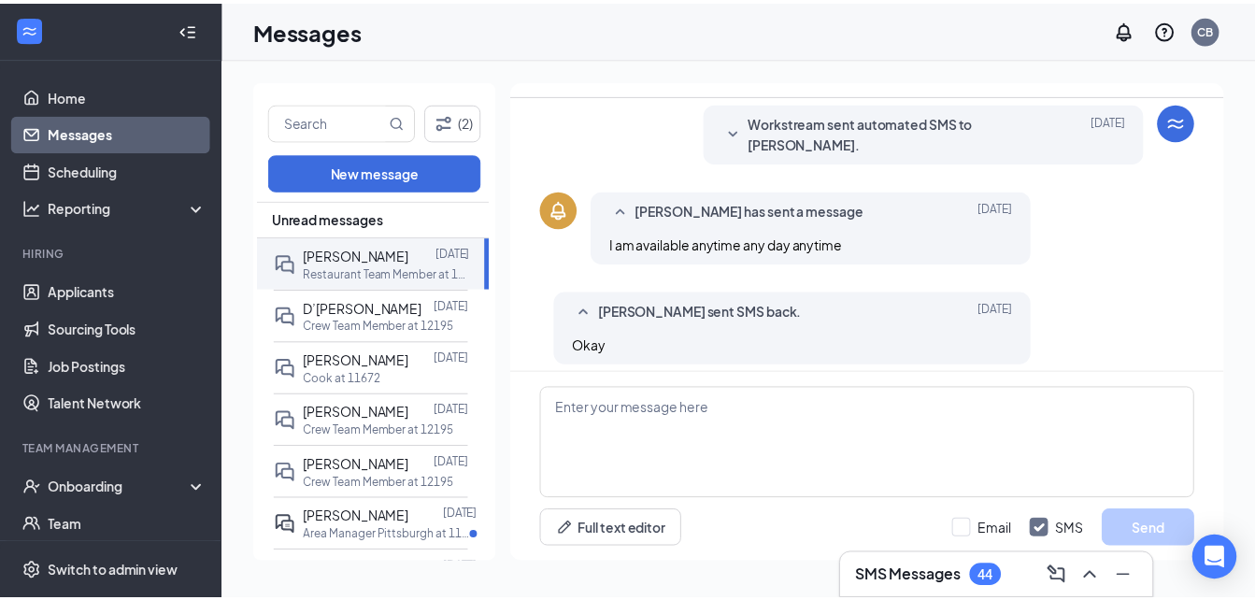
scroll to position [474, 0]
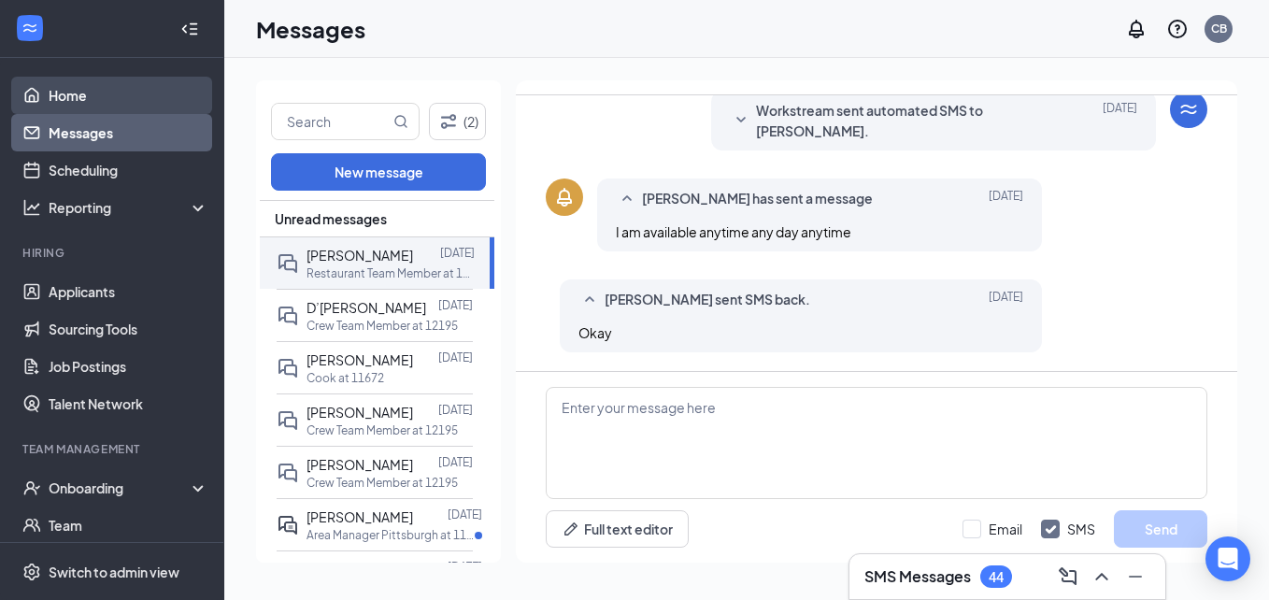
click at [90, 93] on link "Home" at bounding box center [129, 95] width 160 height 37
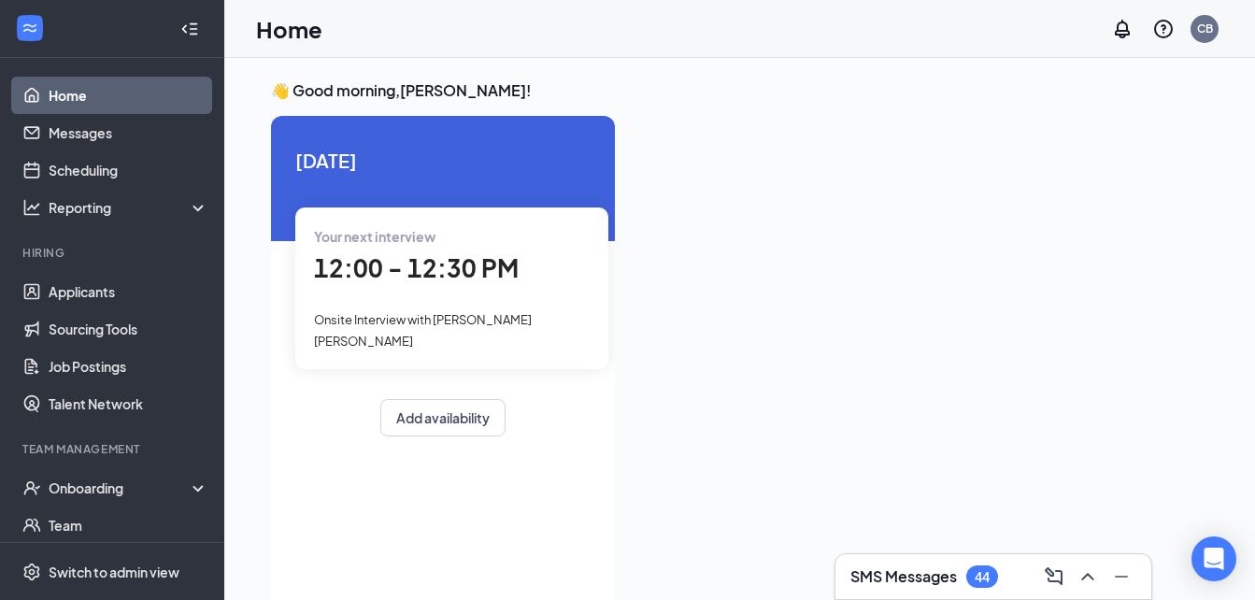
click at [187, 28] on div at bounding box center [189, 28] width 37 height 37
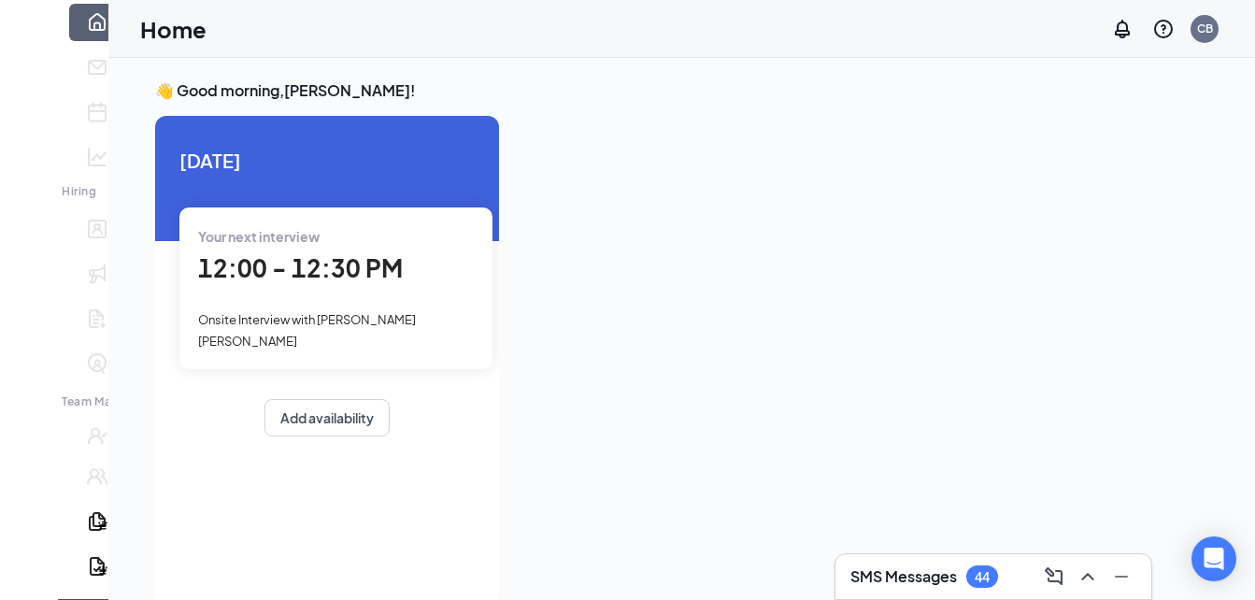
click at [35, 34] on div at bounding box center [29, 43] width 58 height 19
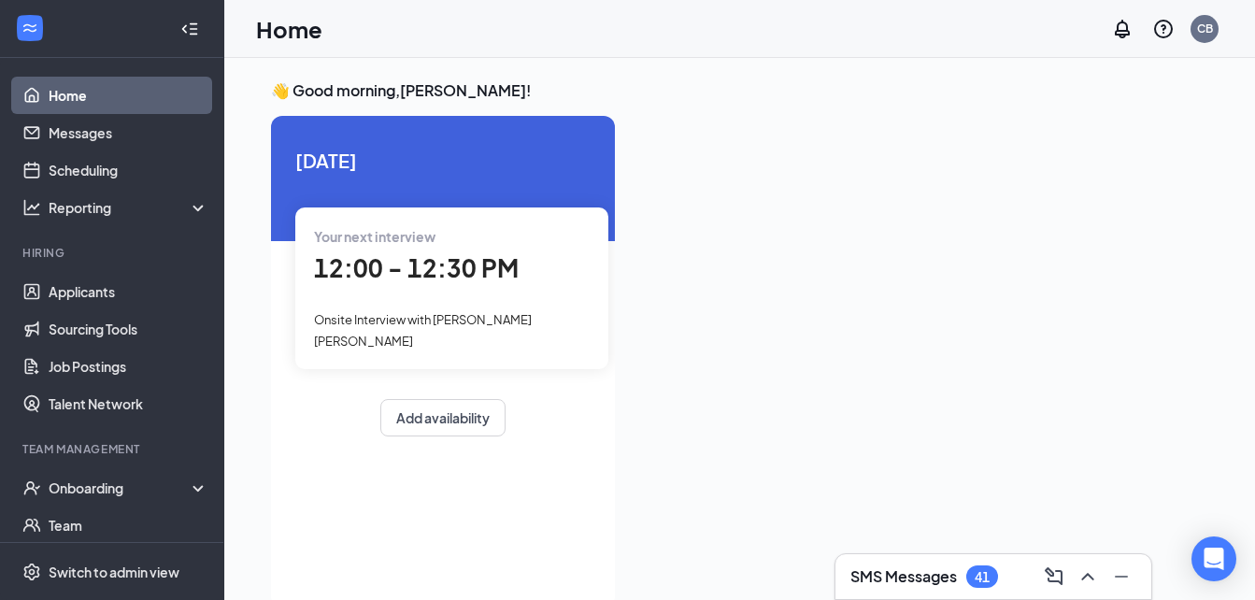
click at [1027, 566] on div "SMS Messages 41" at bounding box center [993, 577] width 286 height 30
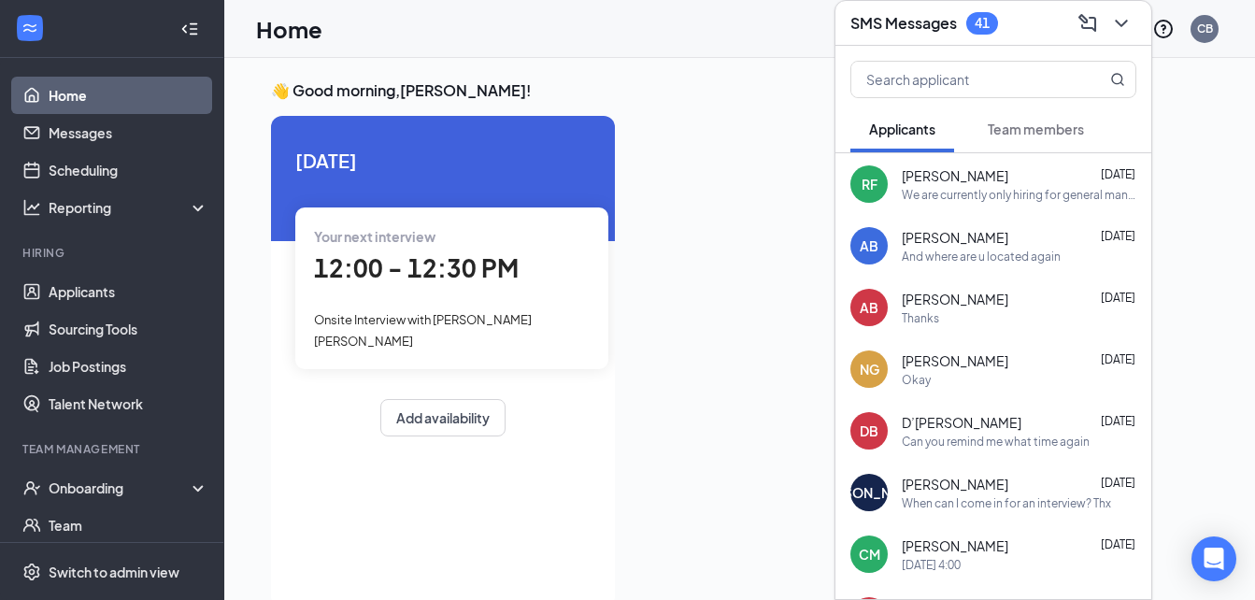
click at [758, 219] on div at bounding box center [919, 356] width 579 height 480
click at [1124, 29] on icon "ChevronDown" at bounding box center [1121, 23] width 22 height 22
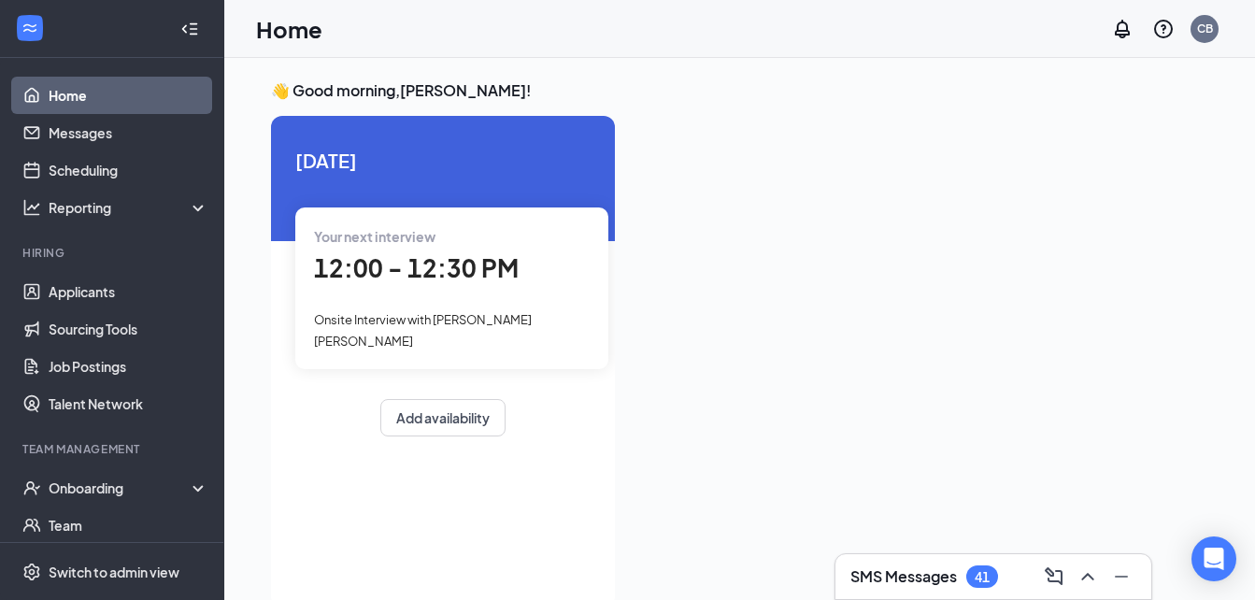
click at [148, 85] on link "Home" at bounding box center [129, 95] width 160 height 37
click at [121, 296] on link "Applicants" at bounding box center [129, 291] width 160 height 37
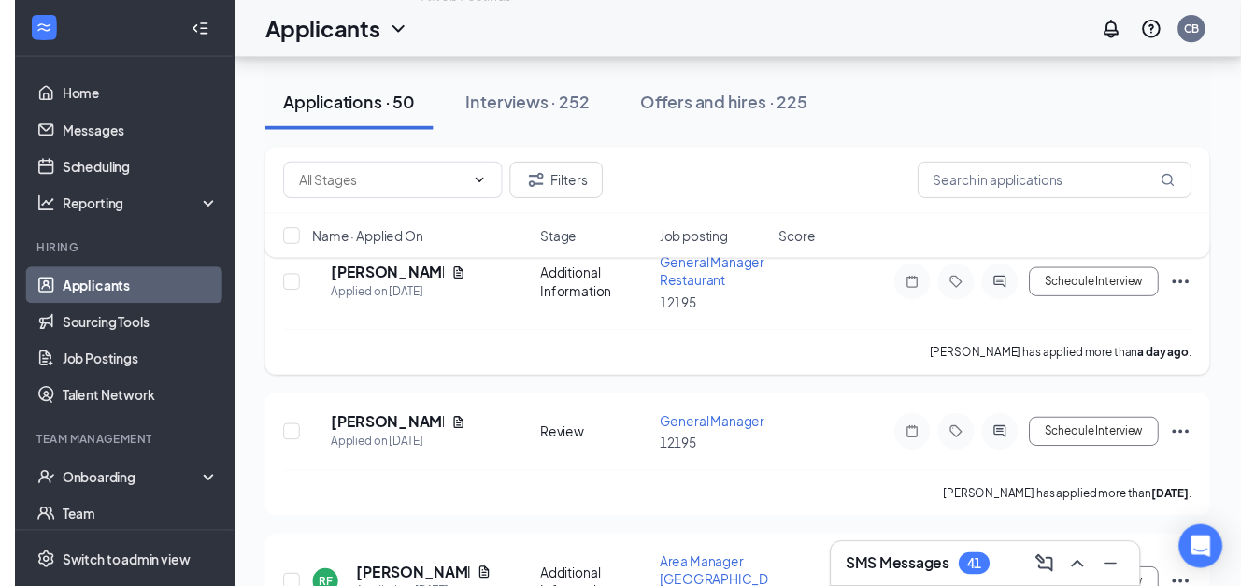
scroll to position [103, 0]
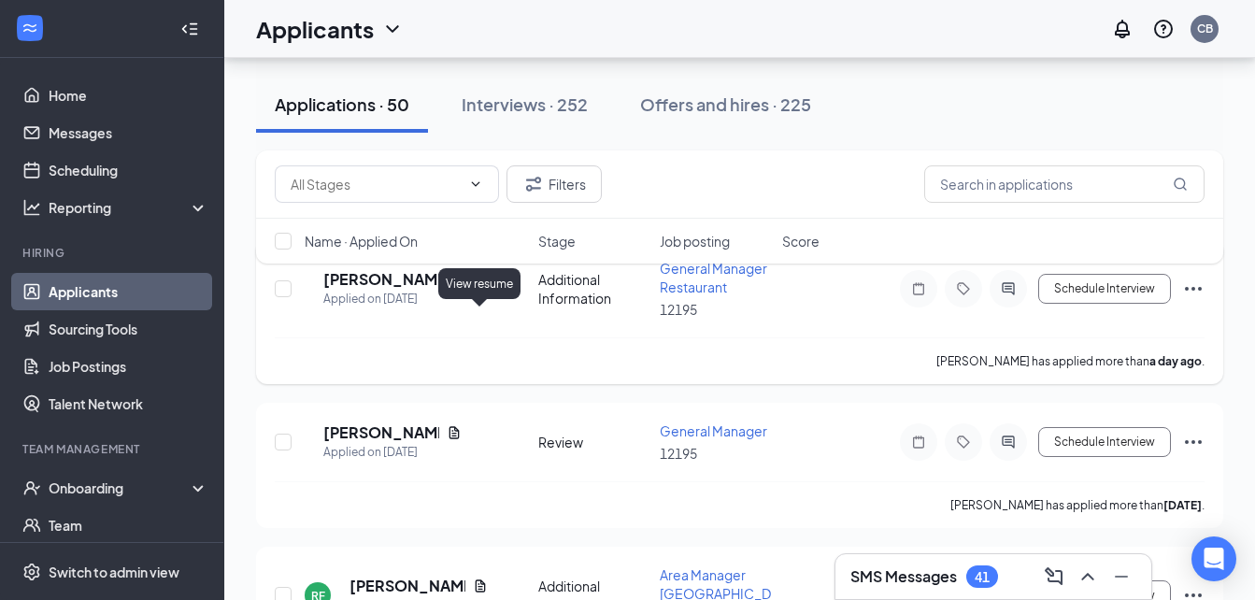
click at [462, 287] on icon "Document" at bounding box center [454, 279] width 15 height 15
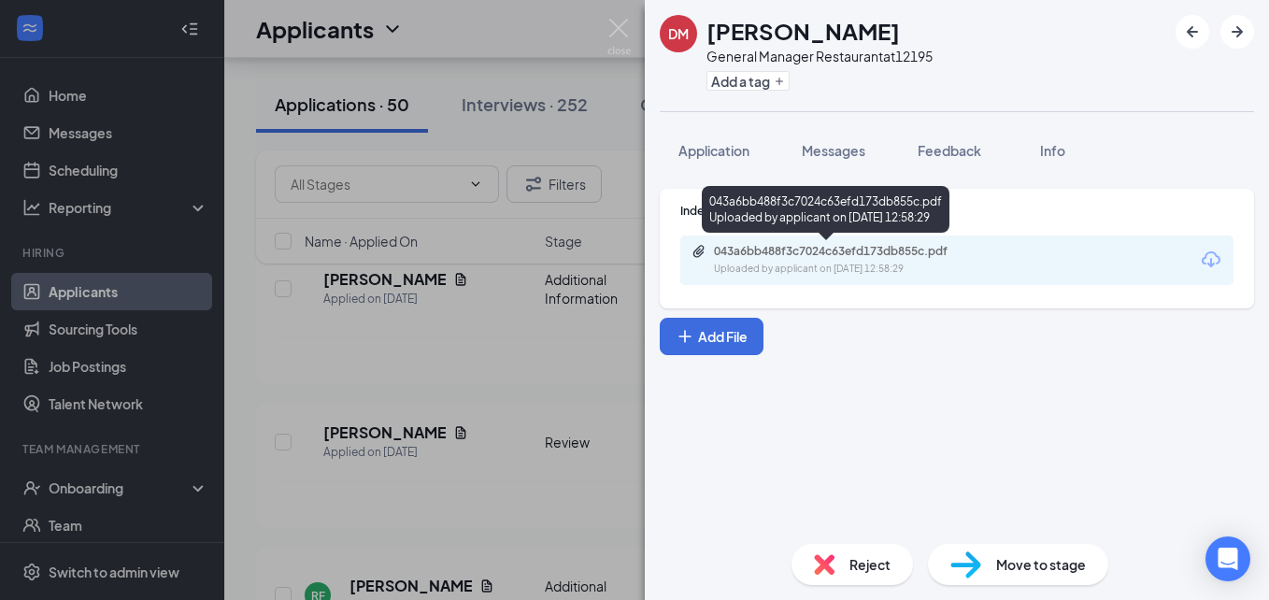
click at [950, 245] on div "043a6bb488f3c7024c63efd173db855c.pdf" at bounding box center [845, 251] width 262 height 15
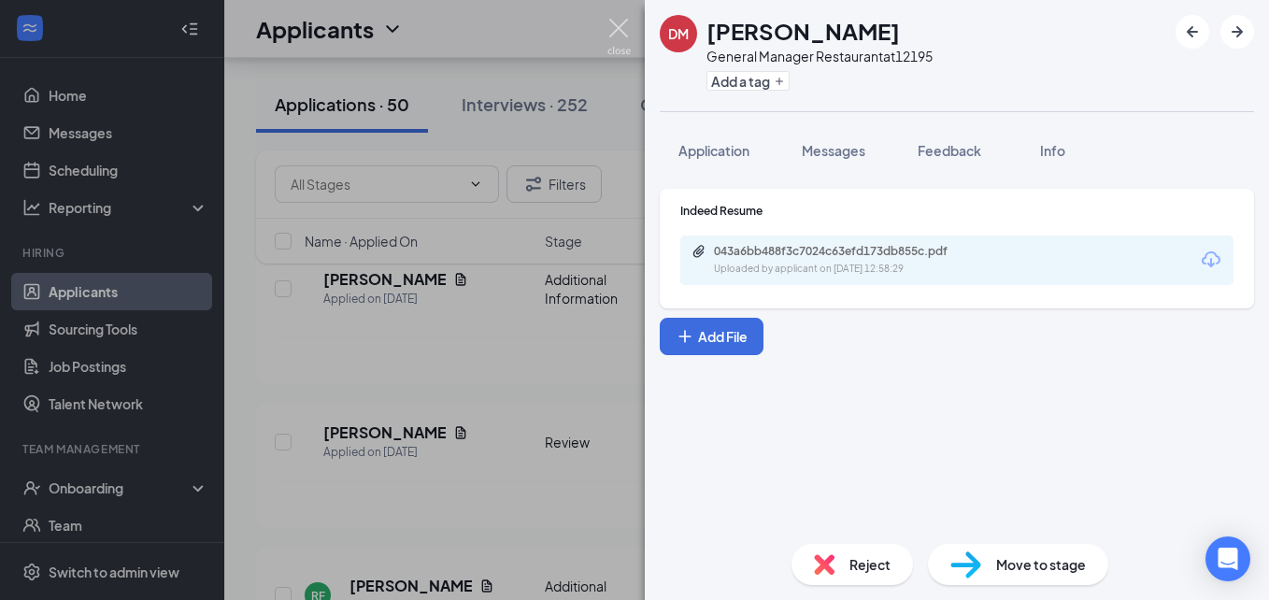
click at [620, 24] on img at bounding box center [618, 37] width 23 height 36
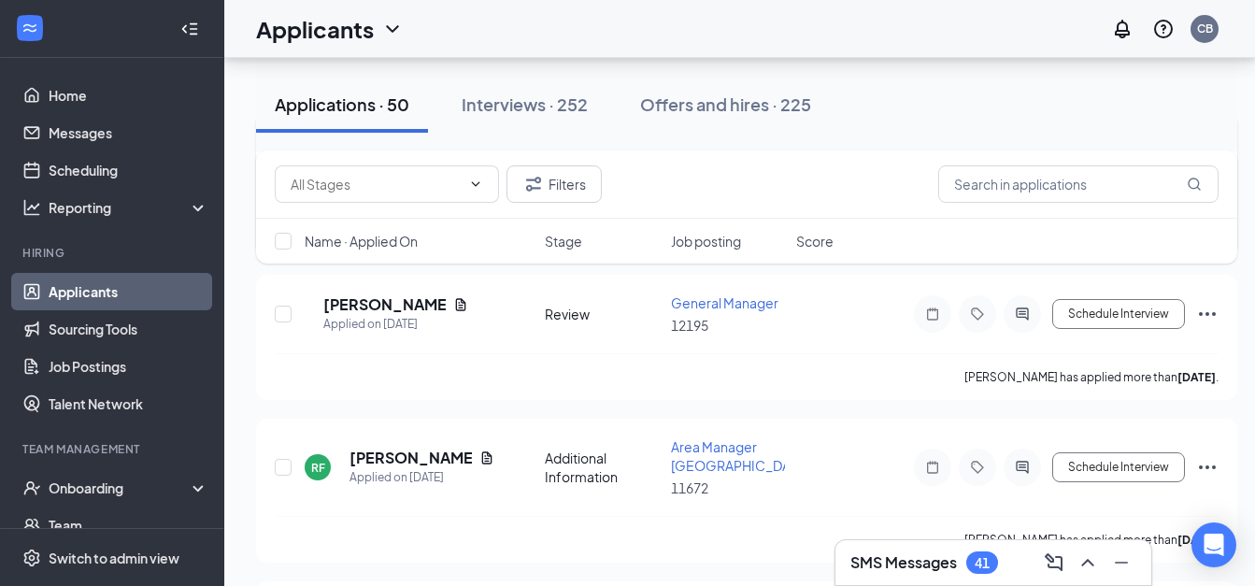
scroll to position [242, 0]
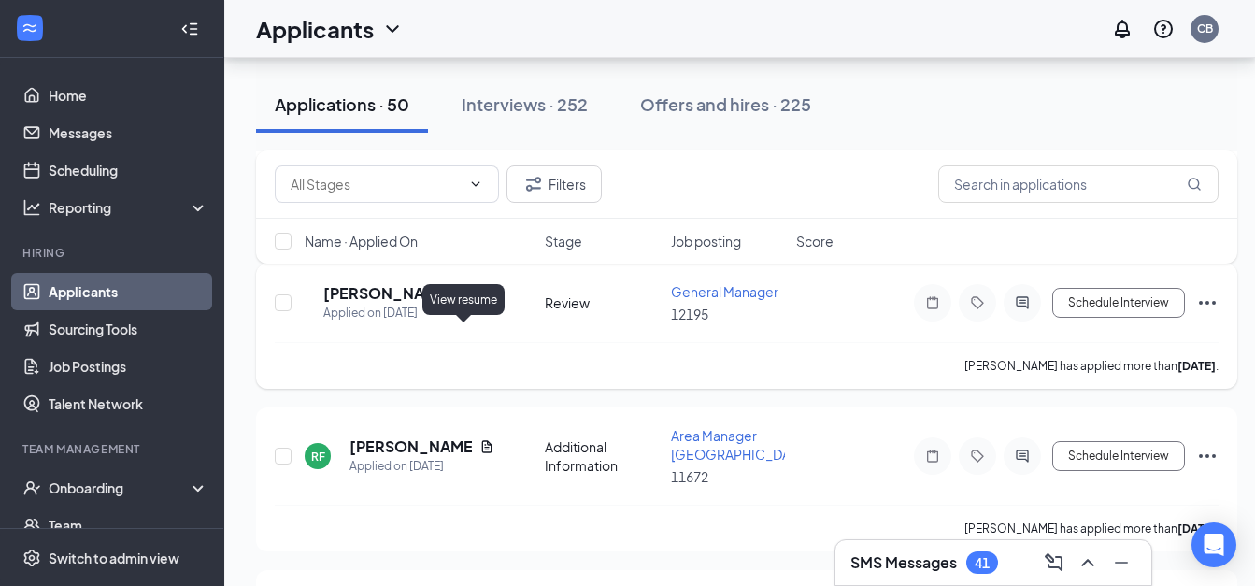
click at [467, 301] on icon "Document" at bounding box center [460, 293] width 15 height 15
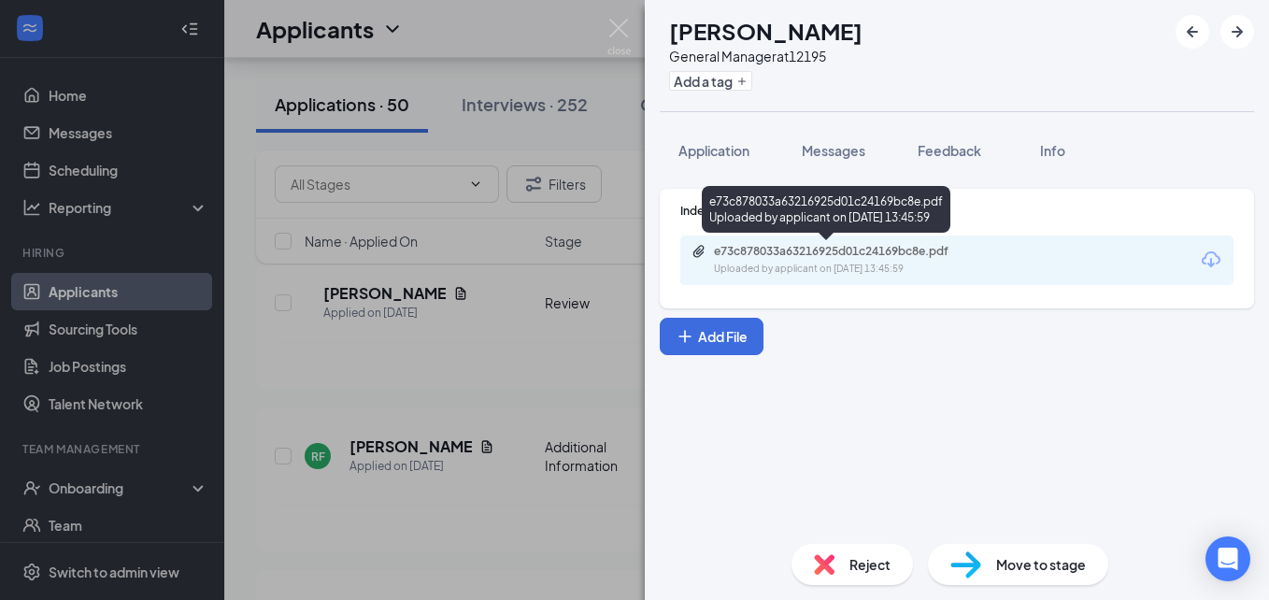
click at [811, 263] on div "Uploaded by applicant on [DATE] 13:45:59" at bounding box center [854, 269] width 280 height 15
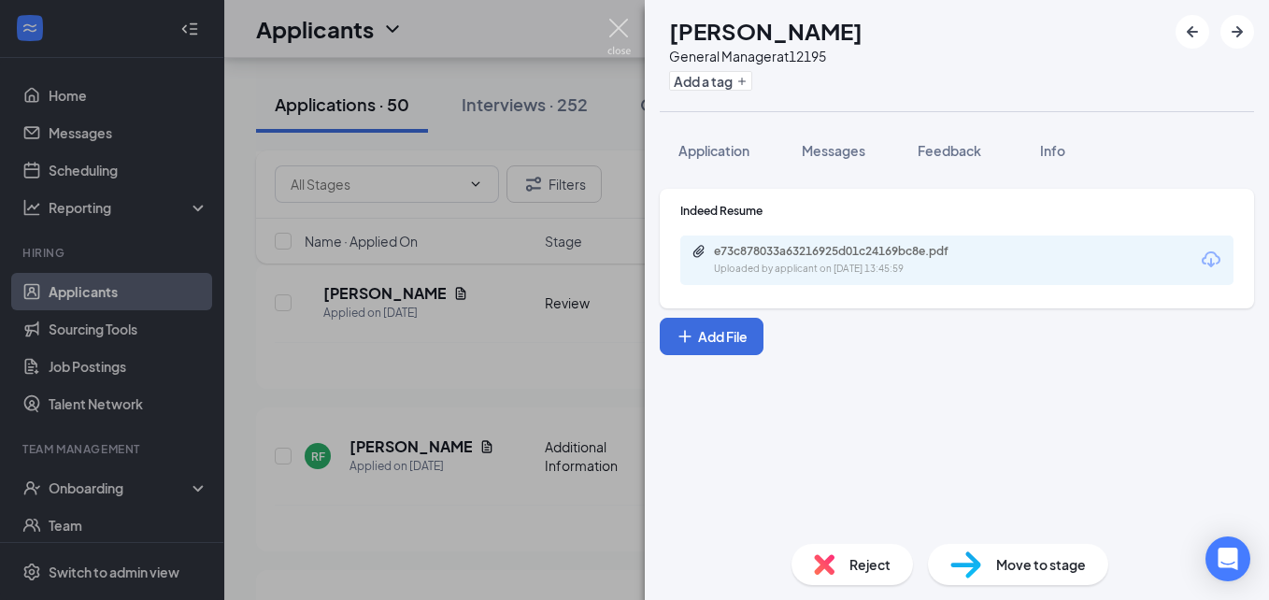
click at [615, 28] on img at bounding box center [618, 37] width 23 height 36
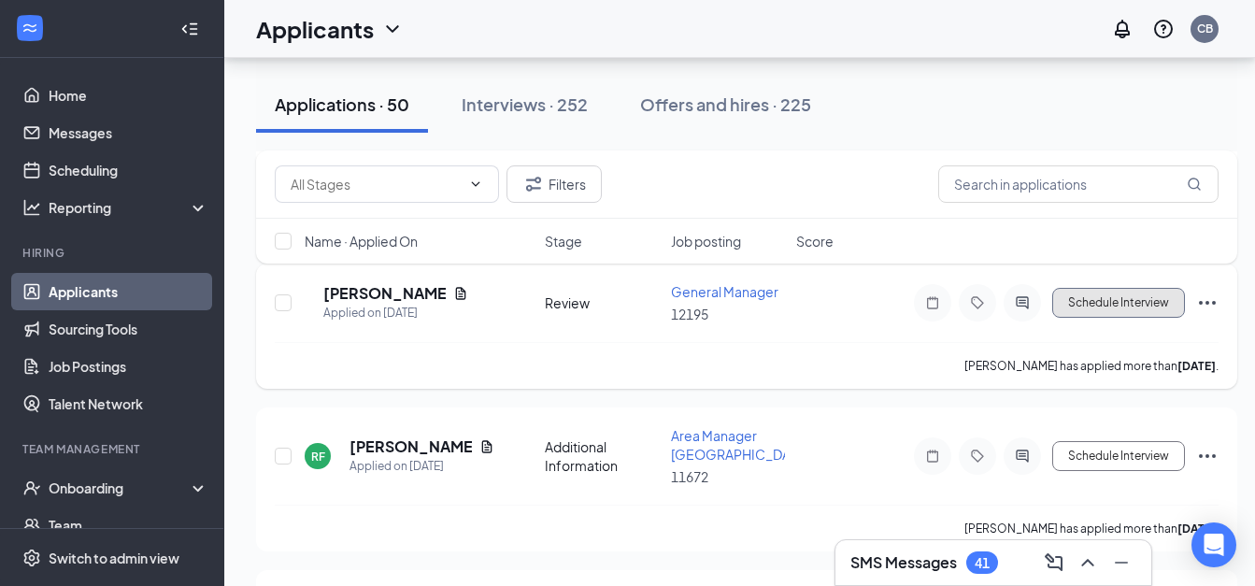
click at [1103, 318] on button "Schedule Interview" at bounding box center [1118, 303] width 133 height 30
type input "Onsite Interview (next stage)"
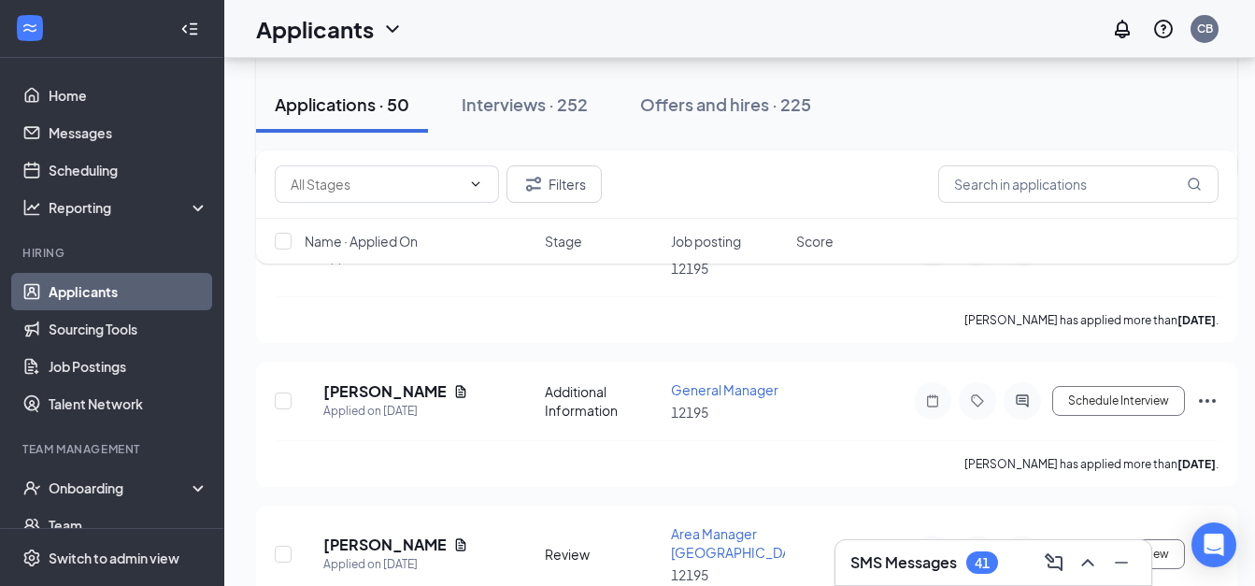
scroll to position [694, 0]
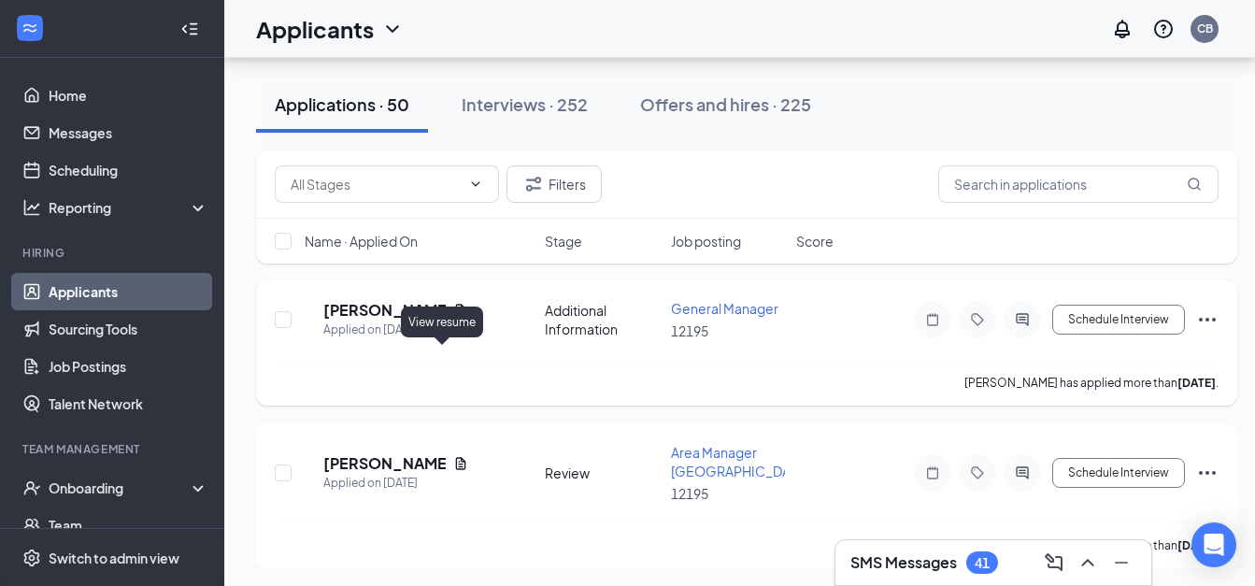
click at [453, 318] on icon "Document" at bounding box center [460, 310] width 15 height 15
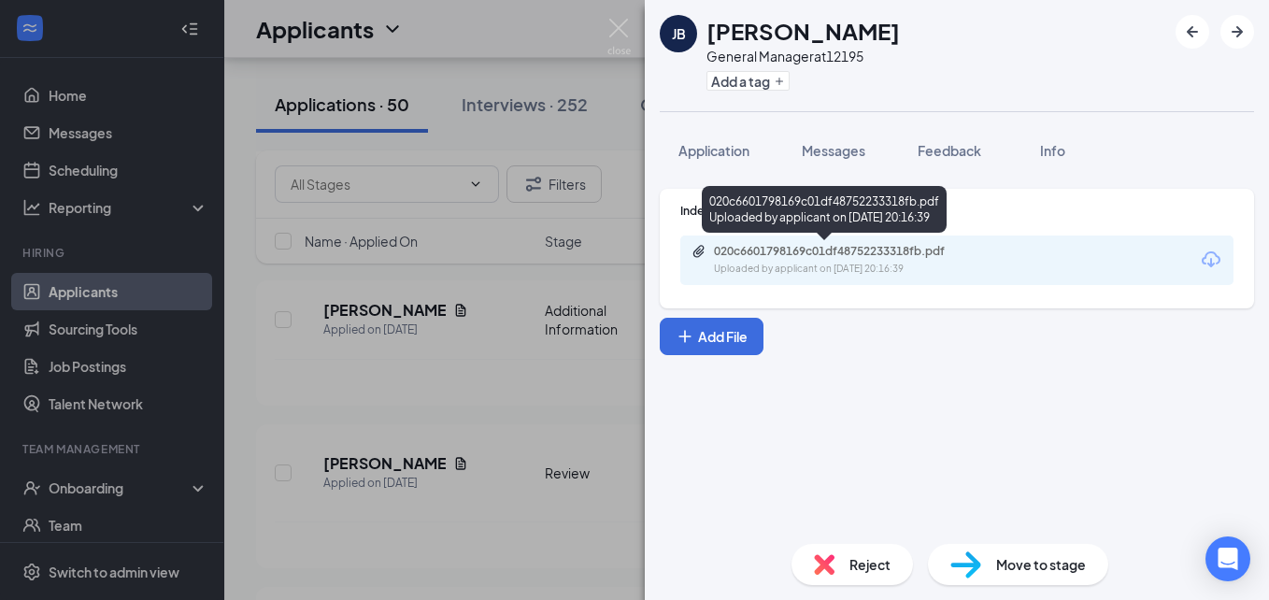
click at [843, 252] on div "020c6601798169c01df48752233318fb.pdf" at bounding box center [845, 251] width 262 height 15
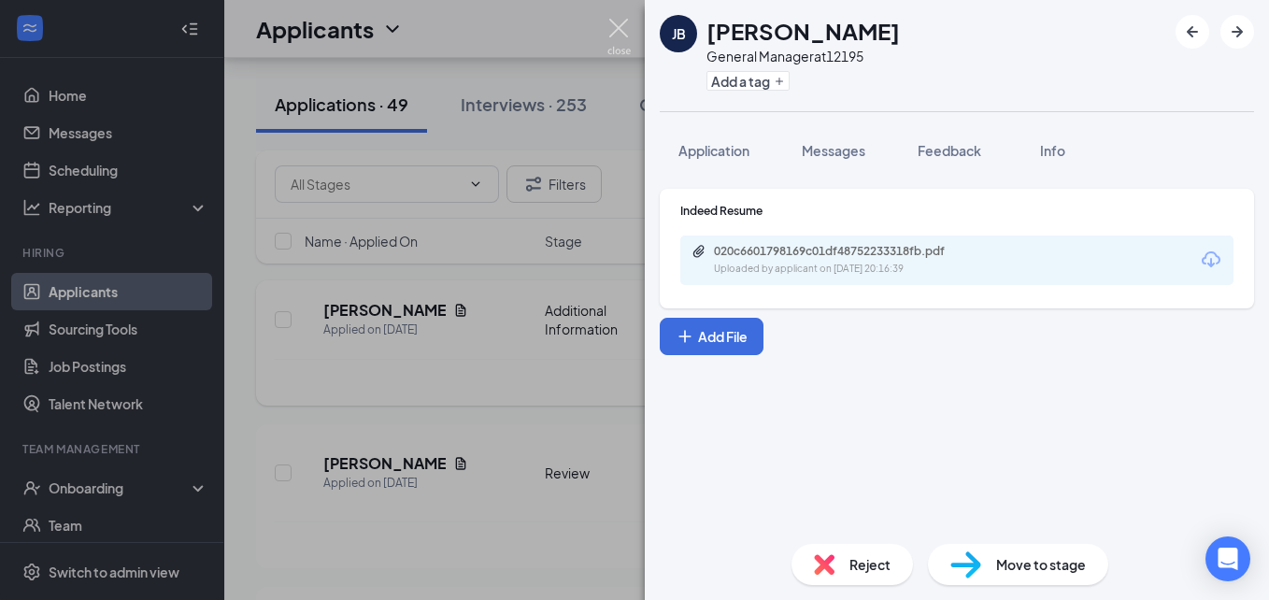
drag, startPoint x: 620, startPoint y: 43, endPoint x: 851, endPoint y: 379, distance: 408.6
click at [620, 43] on img at bounding box center [618, 37] width 23 height 36
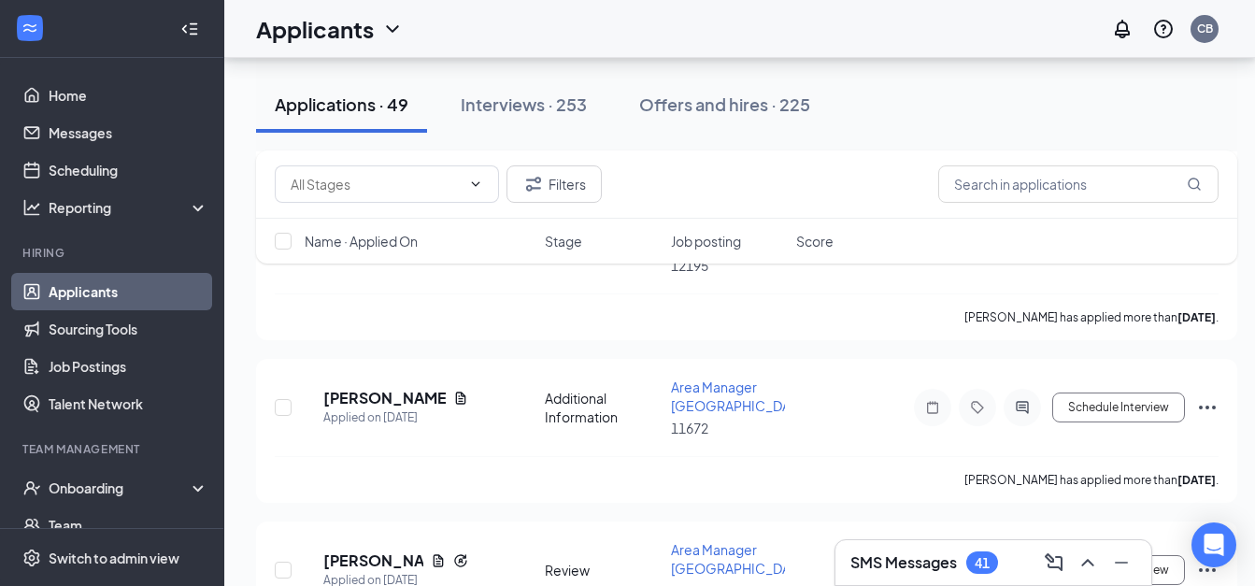
scroll to position [1897, 0]
click at [465, 242] on icon "Document" at bounding box center [461, 236] width 10 height 12
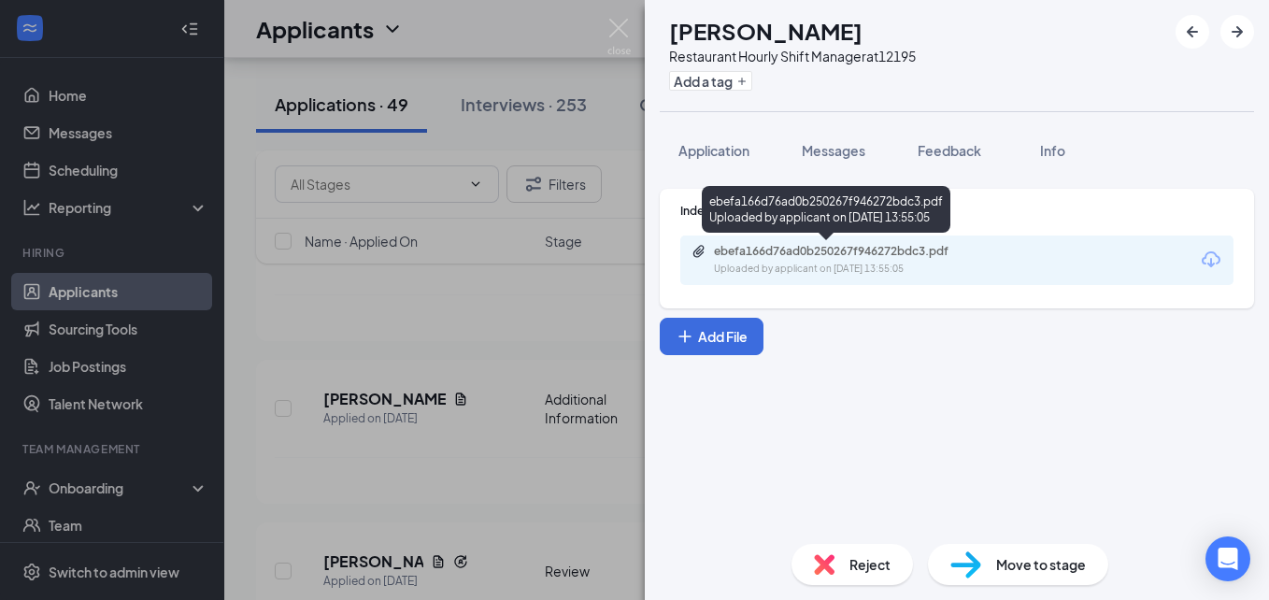
click at [841, 246] on div "ebefa166d76ad0b250267f946272bdc3.pdf" at bounding box center [845, 251] width 262 height 15
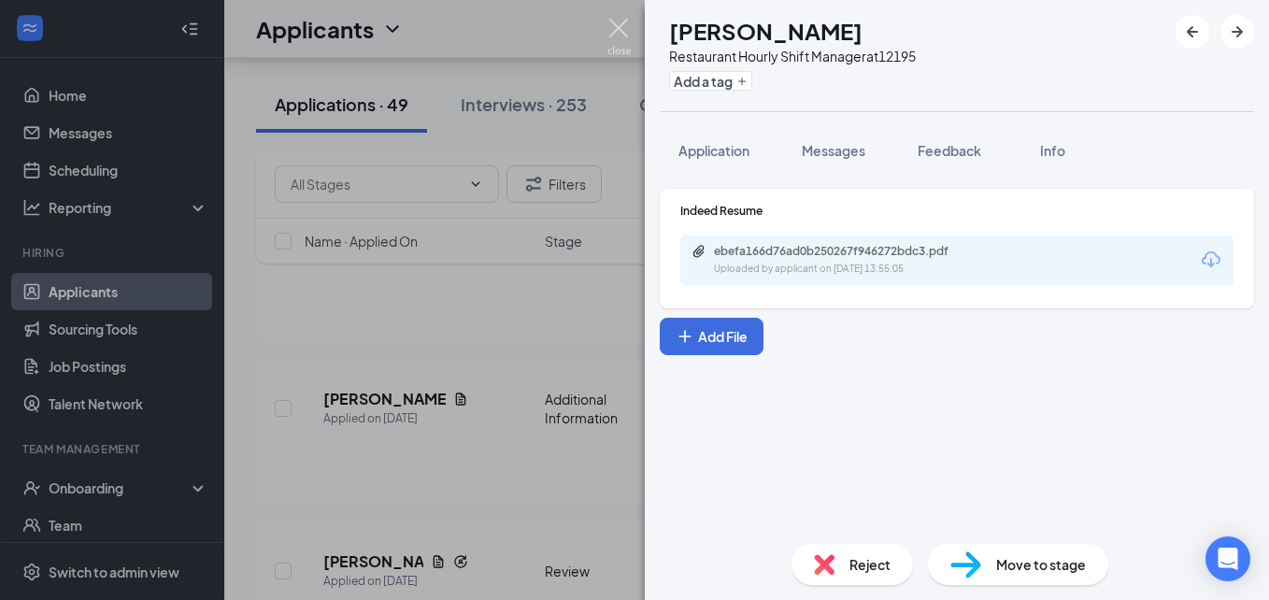
click at [622, 24] on img at bounding box center [618, 37] width 23 height 36
